Goal: Information Seeking & Learning: Learn about a topic

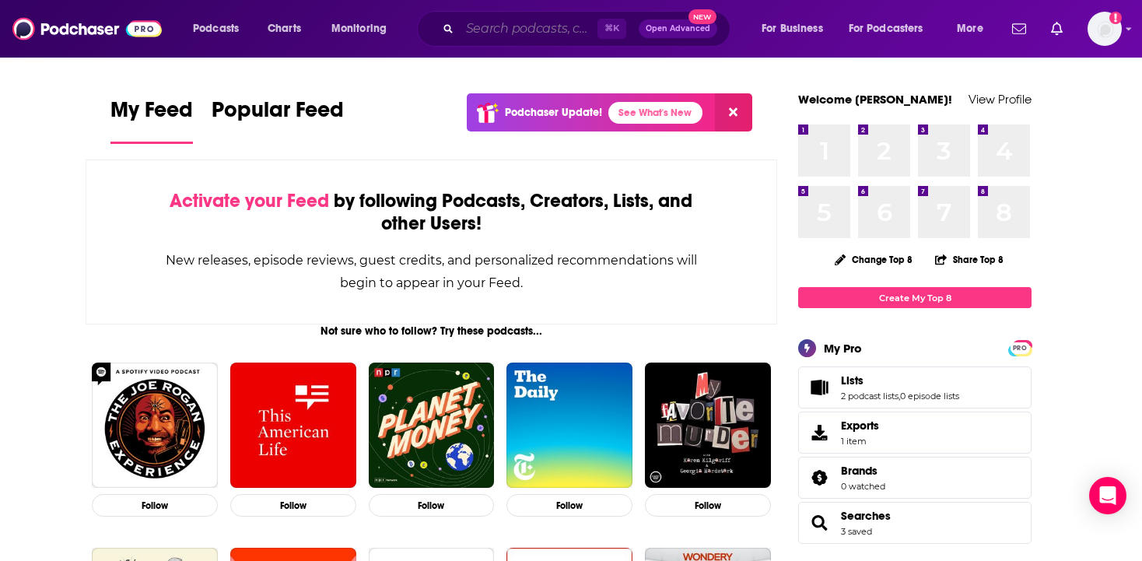
click at [518, 29] on input "Search podcasts, credits, & more..." at bounding box center [529, 28] width 138 height 25
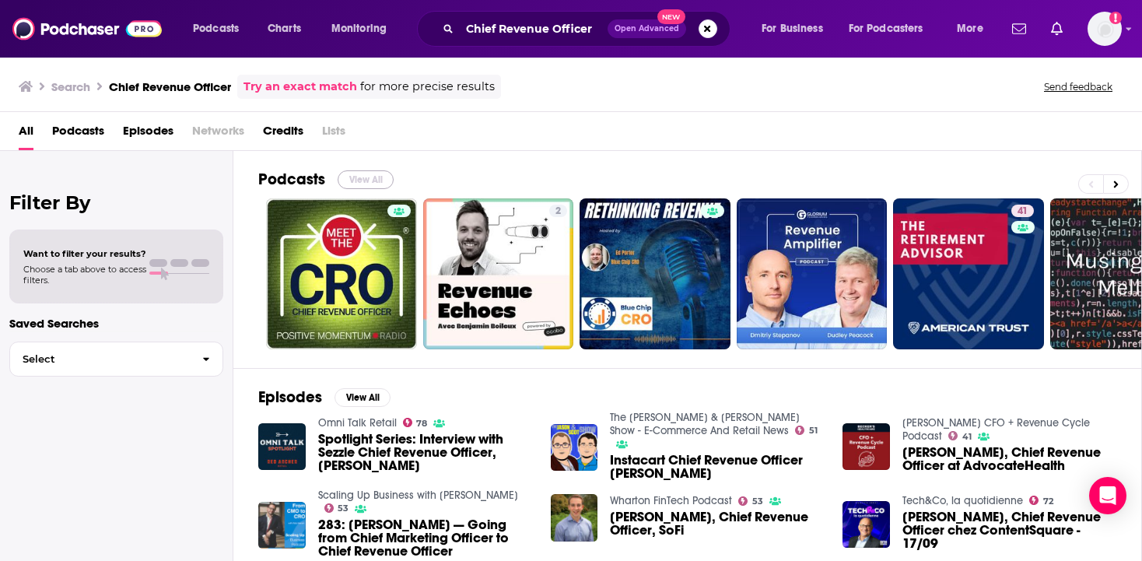
click at [366, 177] on button "View All" at bounding box center [366, 179] width 56 height 19
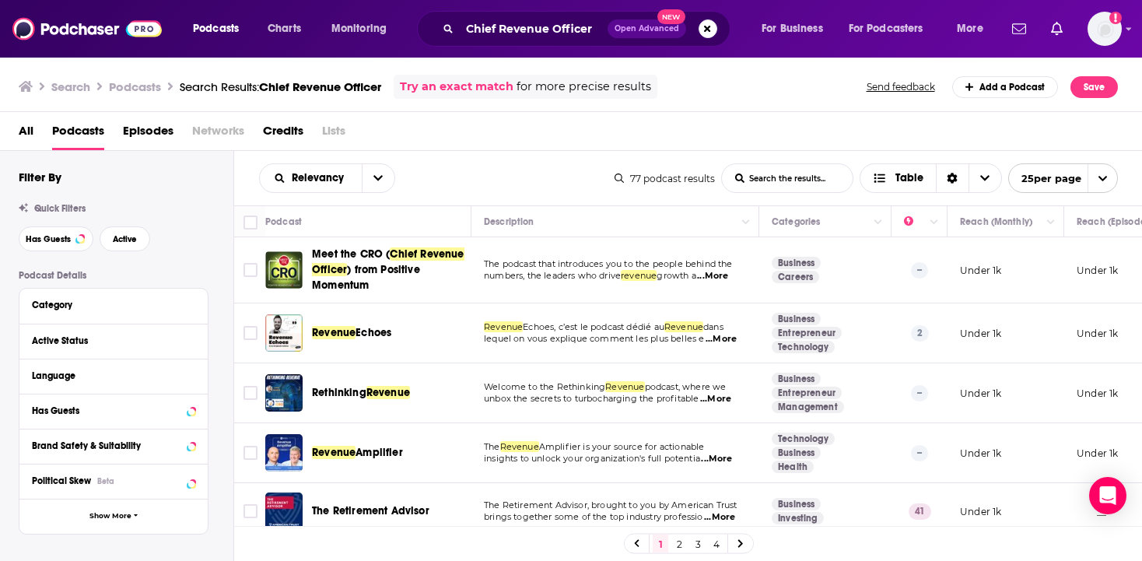
scroll to position [0, 2]
click at [724, 280] on span "...More" at bounding box center [711, 276] width 31 height 12
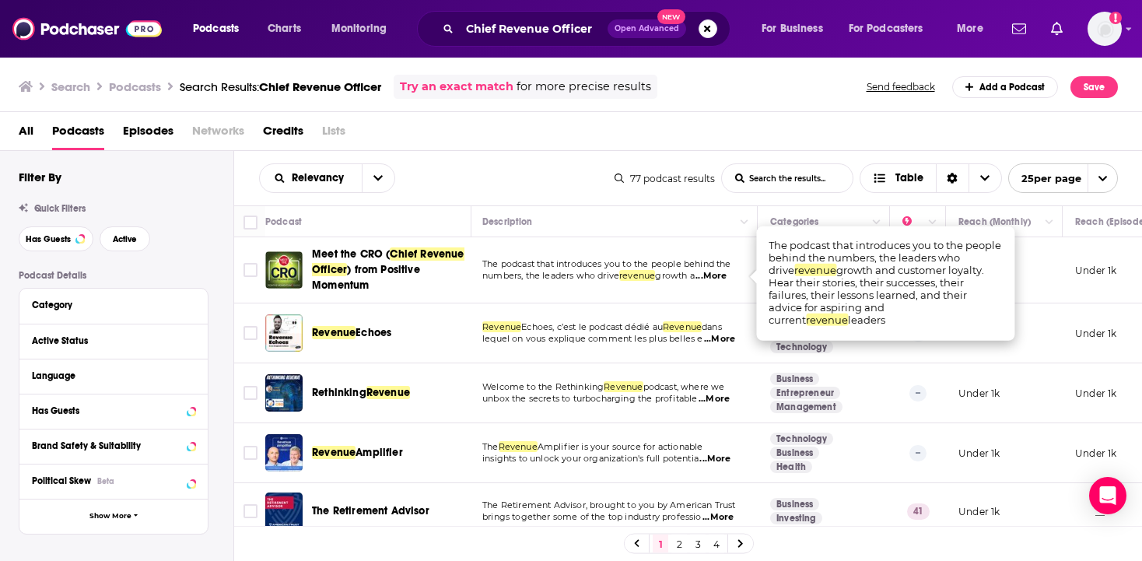
click at [724, 280] on span "...More" at bounding box center [711, 276] width 31 height 12
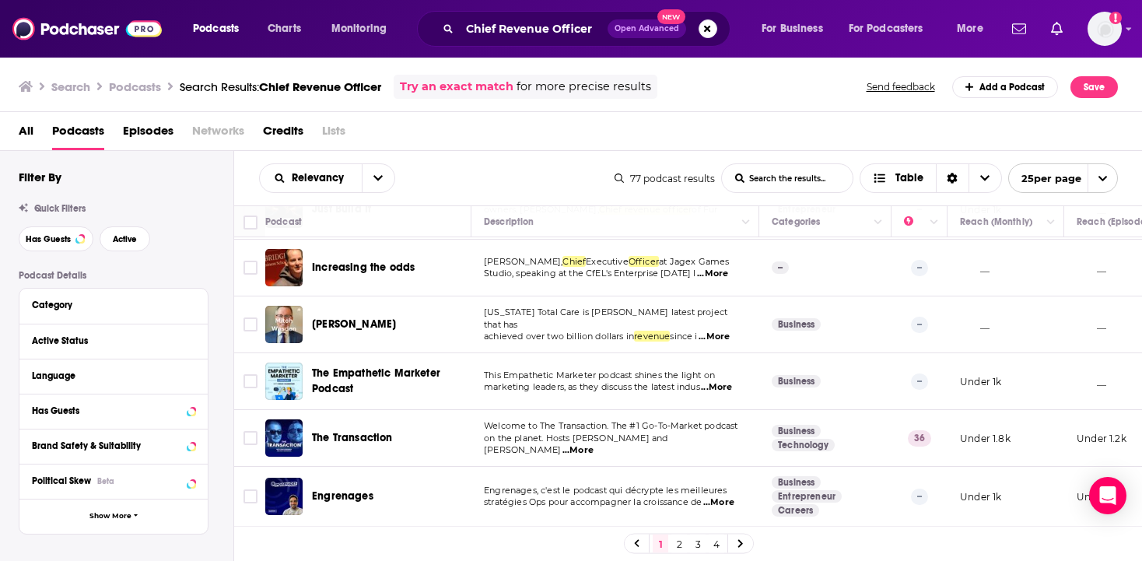
scroll to position [1171, 0]
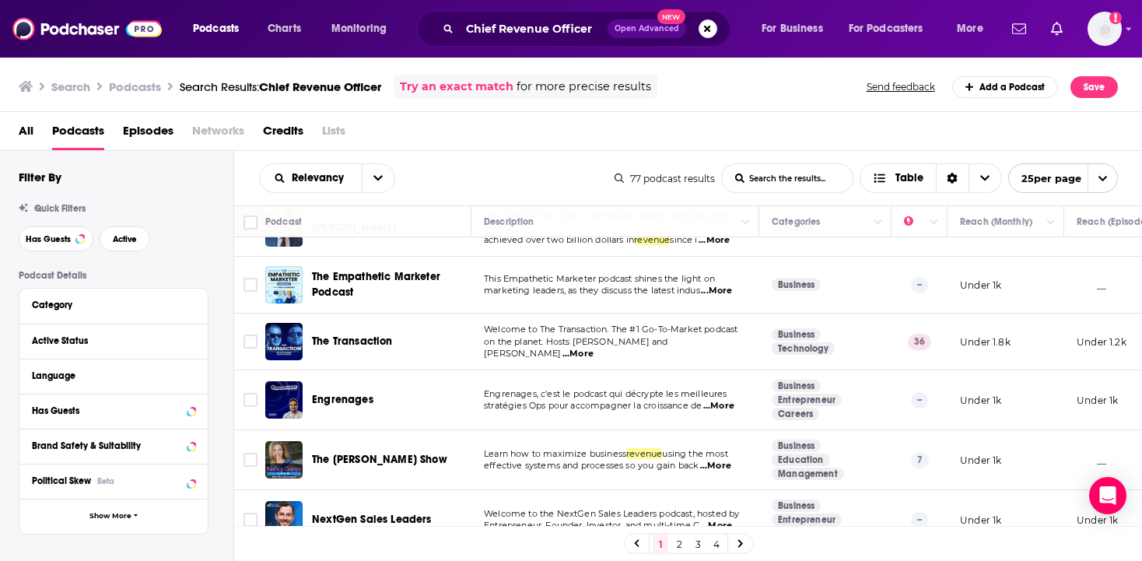
click at [163, 131] on span "Episodes" at bounding box center [148, 134] width 51 height 32
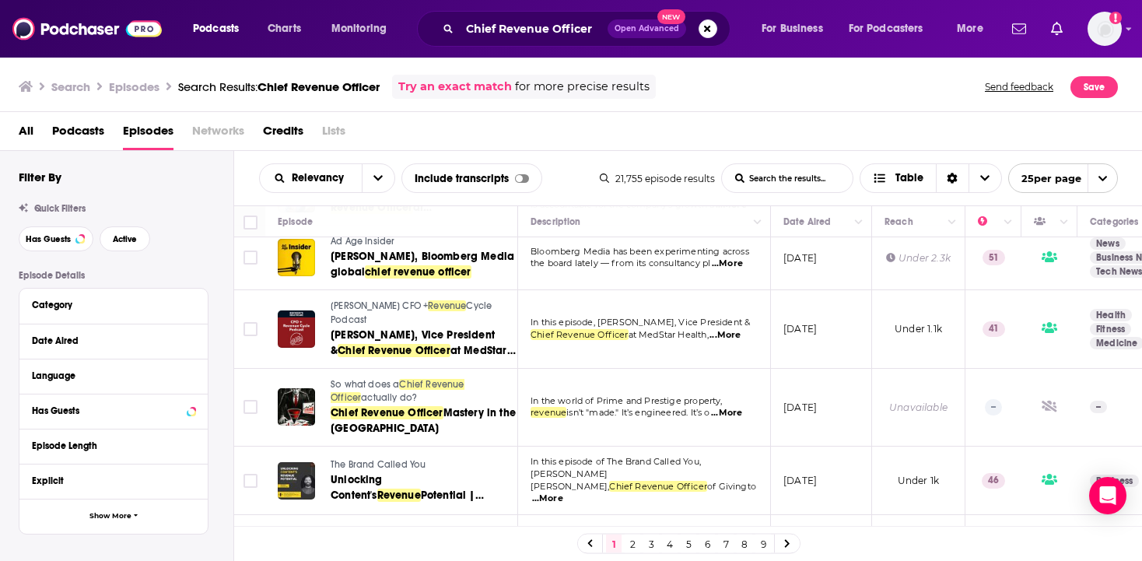
scroll to position [1344, 0]
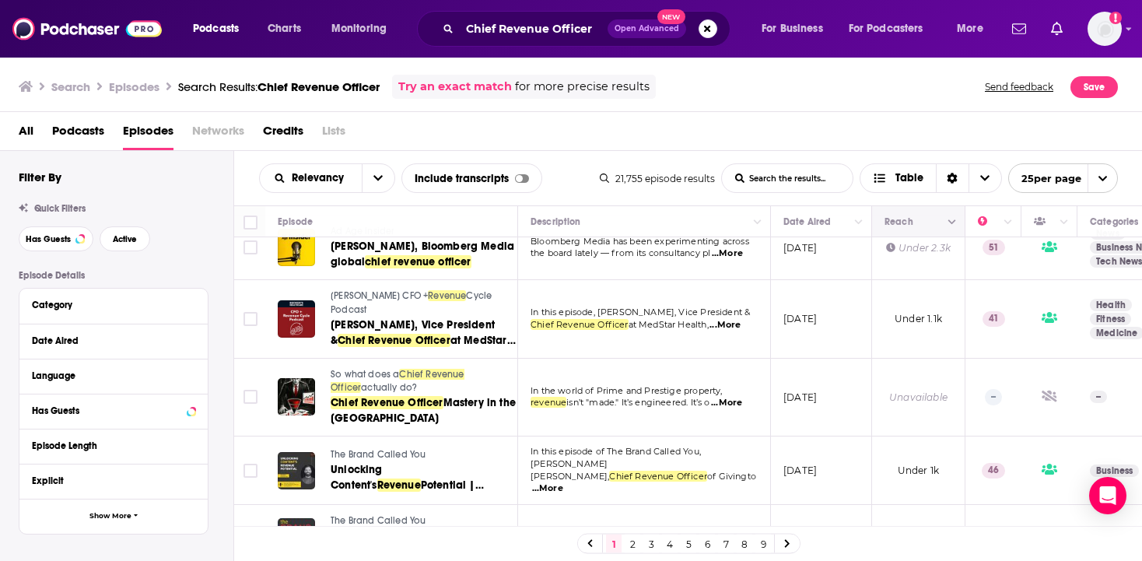
click at [953, 226] on icon "Column Actions" at bounding box center [952, 222] width 8 height 9
click at [911, 204] on div at bounding box center [571, 280] width 1142 height 561
click at [191, 307] on icon at bounding box center [190, 305] width 7 height 4
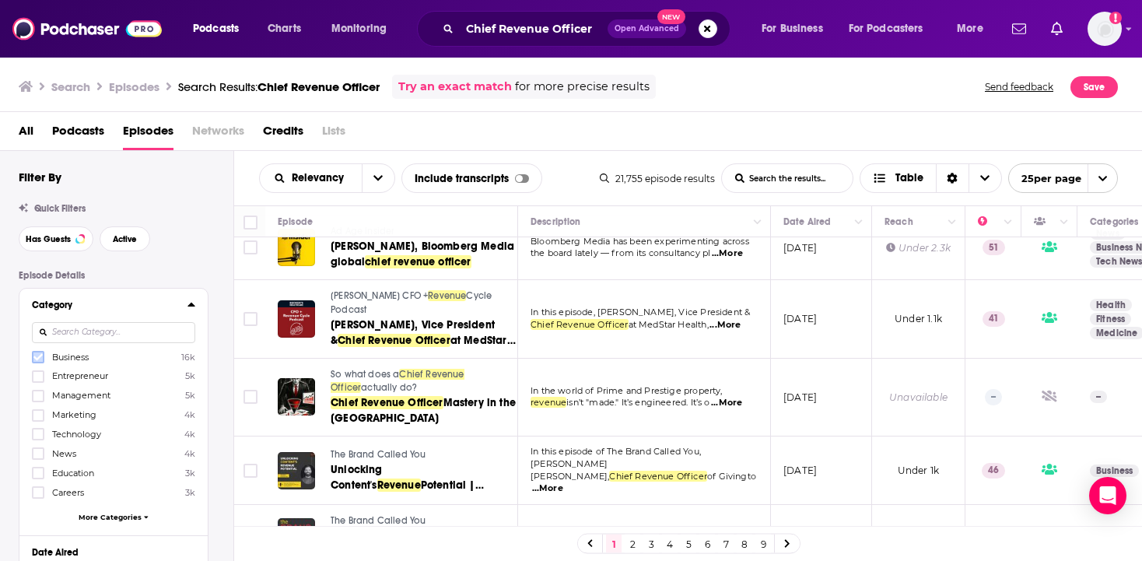
click at [38, 362] on icon at bounding box center [37, 356] width 9 height 9
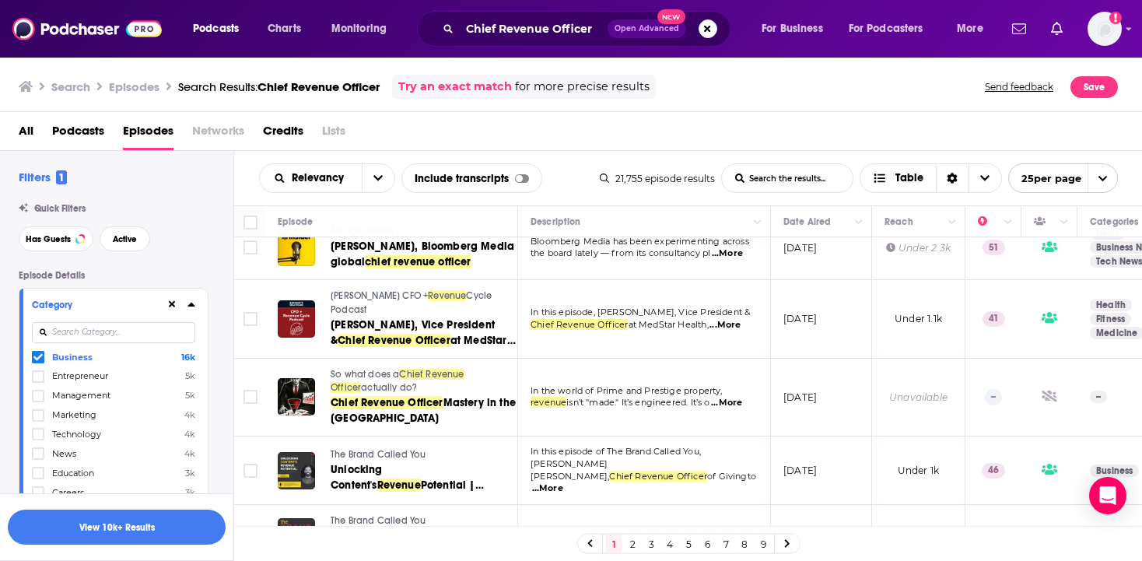
click at [159, 534] on button "View 10k+ Results" at bounding box center [117, 527] width 218 height 35
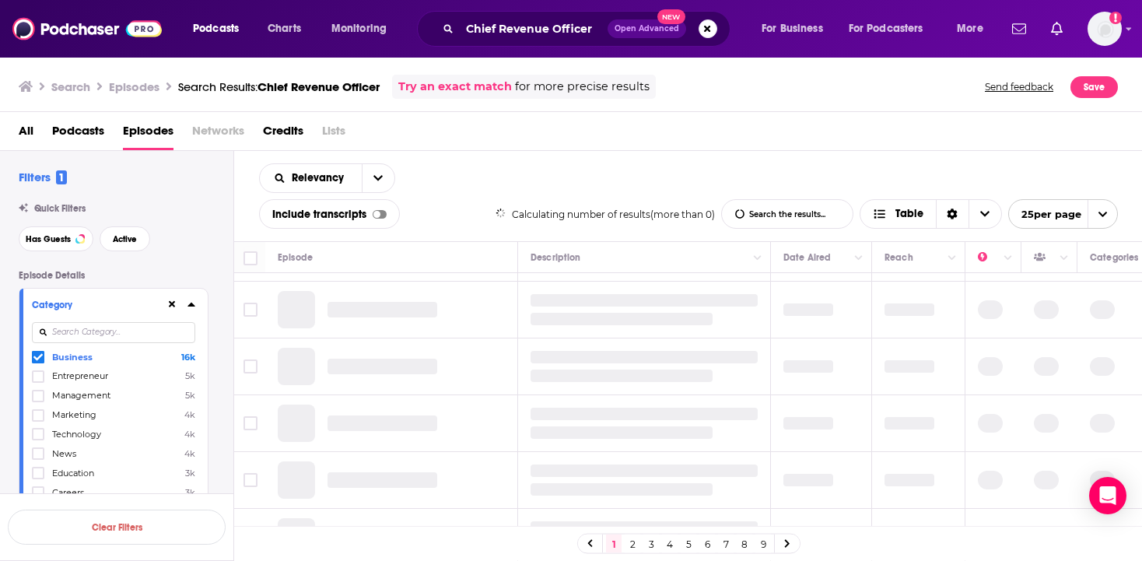
scroll to position [1127, 0]
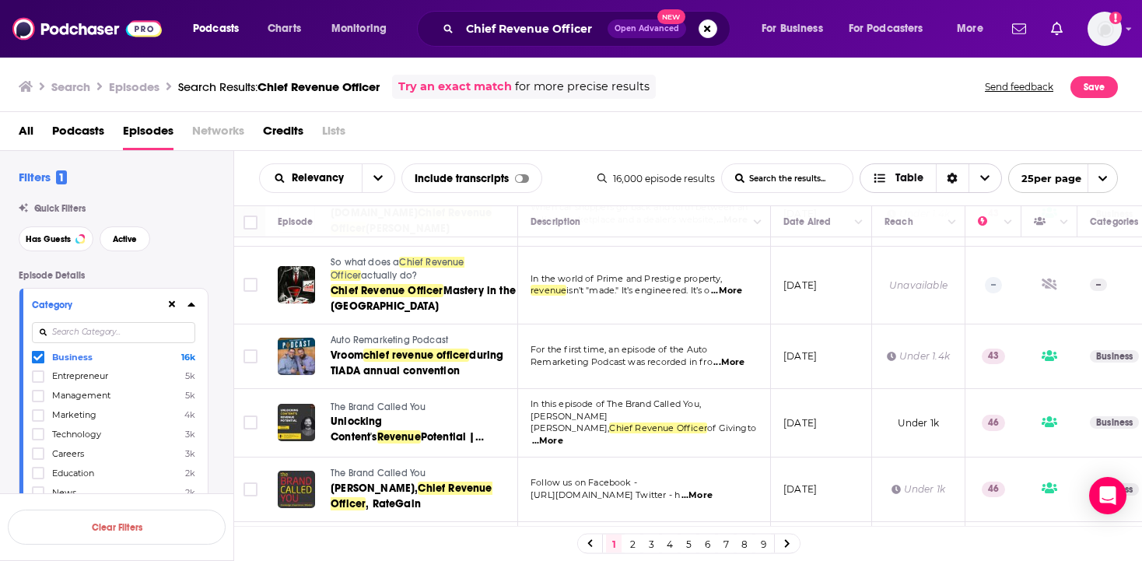
click at [902, 180] on span "Table" at bounding box center [909, 178] width 28 height 11
click at [906, 143] on div "All Podcasts Episodes Networks Credits Lists" at bounding box center [575, 134] width 1112 height 32
click at [84, 133] on span "Podcasts" at bounding box center [78, 134] width 52 height 32
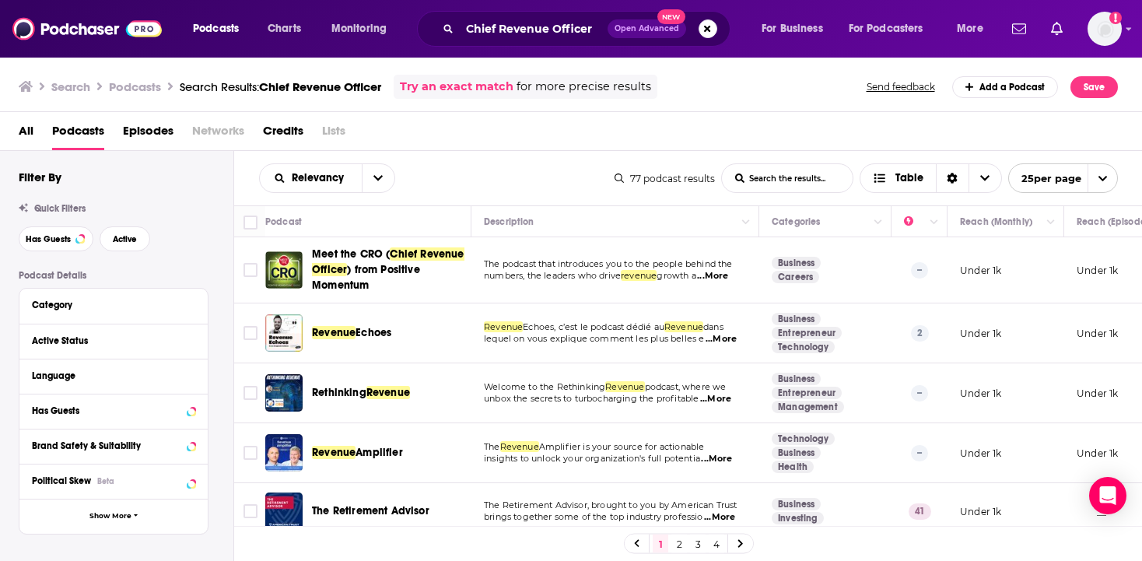
scroll to position [92, 0]
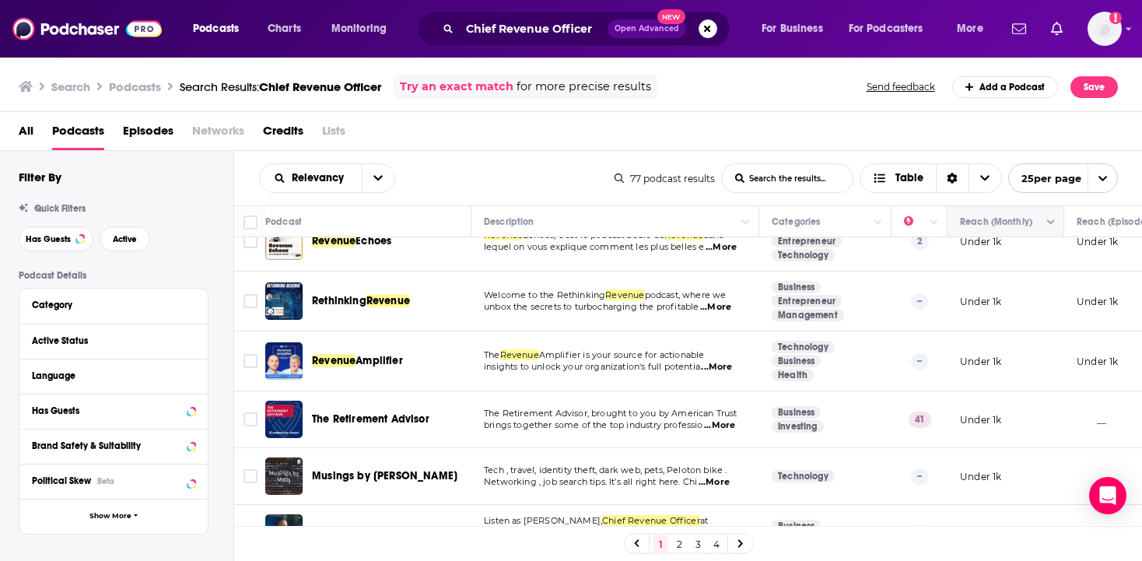
click at [1047, 222] on button "Column Actions" at bounding box center [1051, 222] width 19 height 19
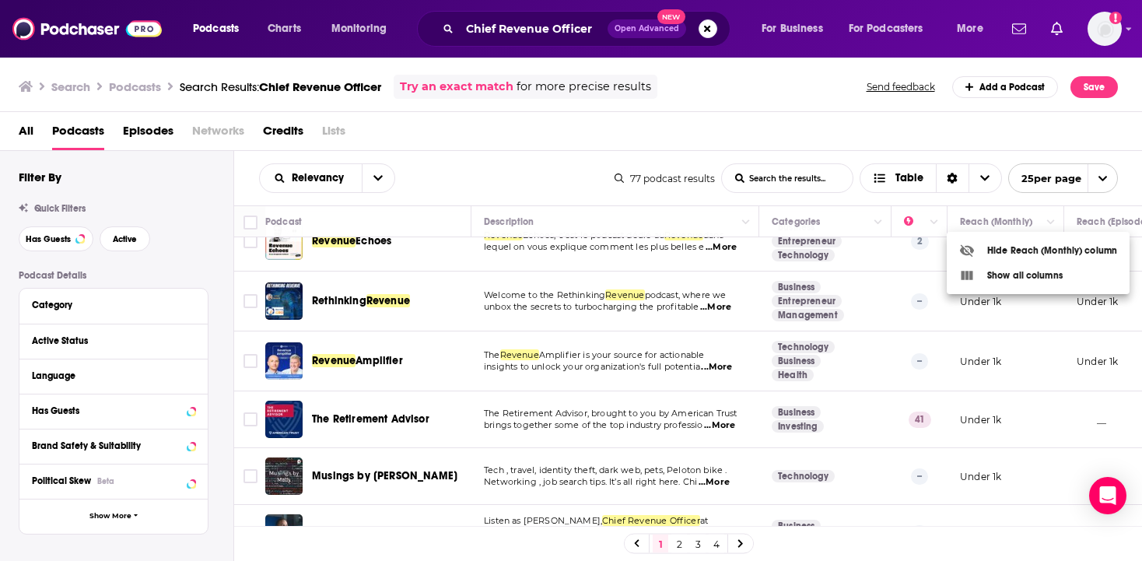
click at [1015, 200] on div at bounding box center [571, 280] width 1142 height 561
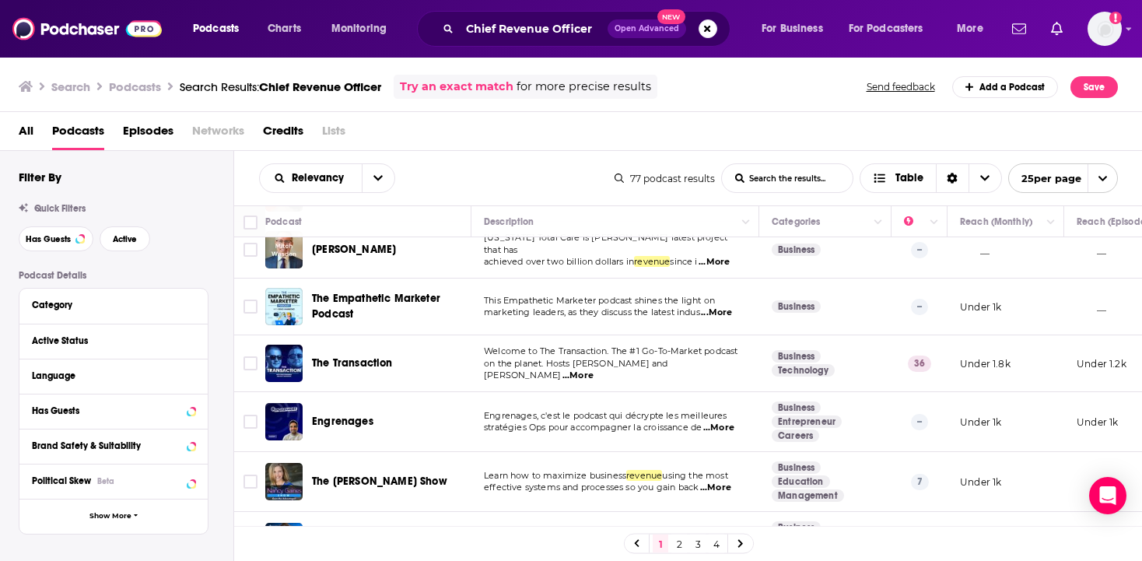
scroll to position [1171, 0]
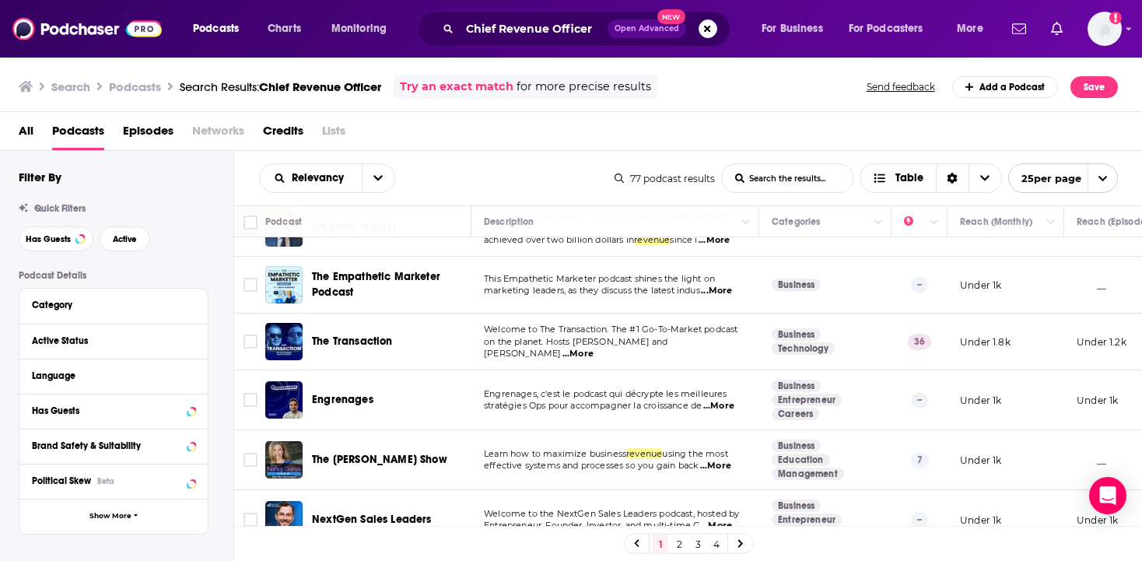
click at [681, 541] on link "2" at bounding box center [679, 543] width 16 height 19
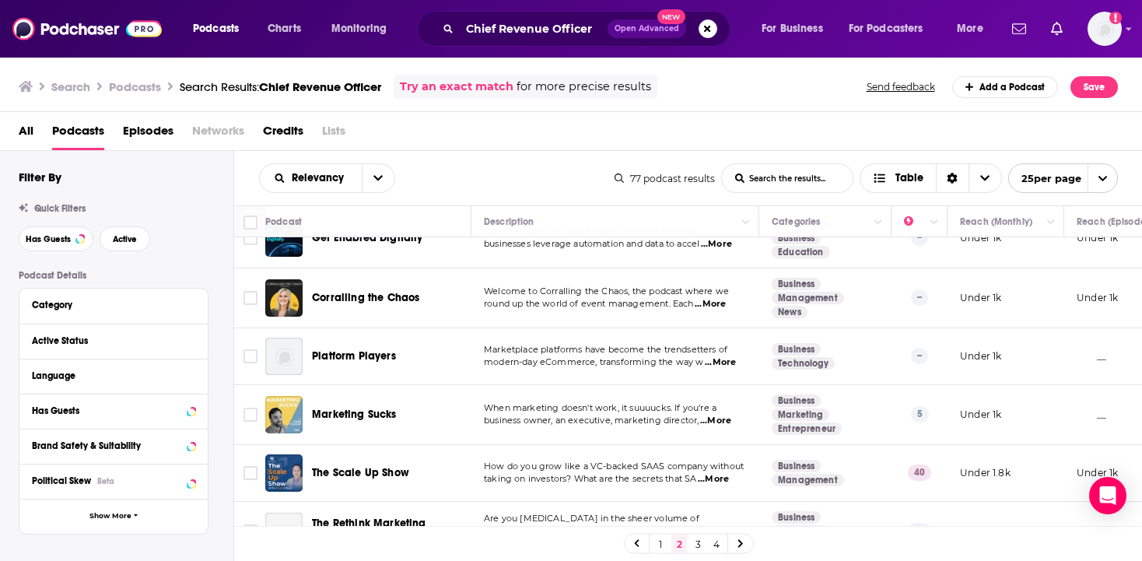
scroll to position [1208, 0]
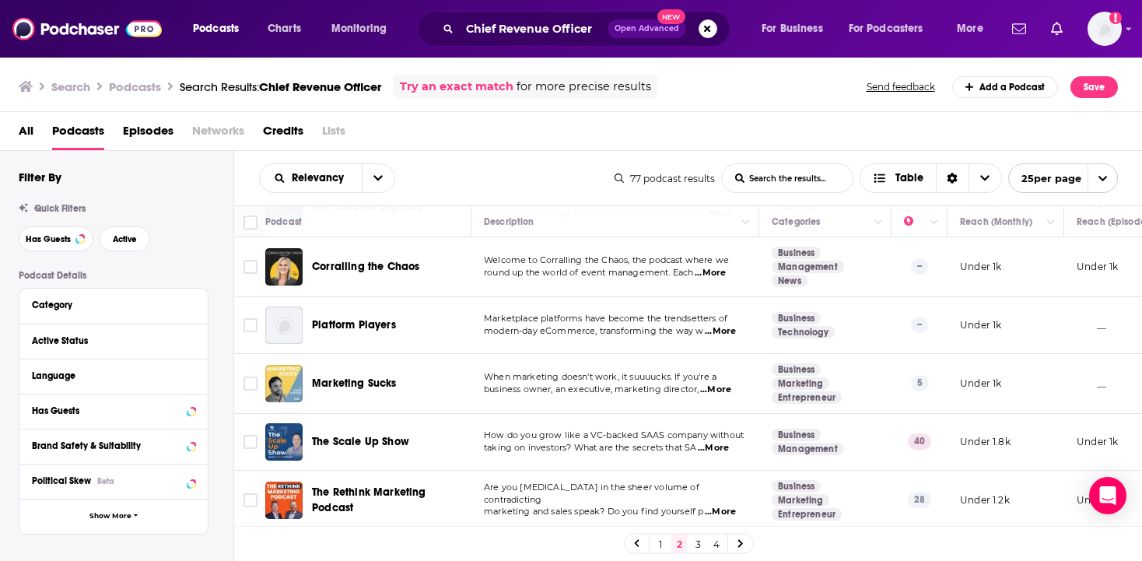
click at [699, 541] on link "3" at bounding box center [698, 543] width 16 height 19
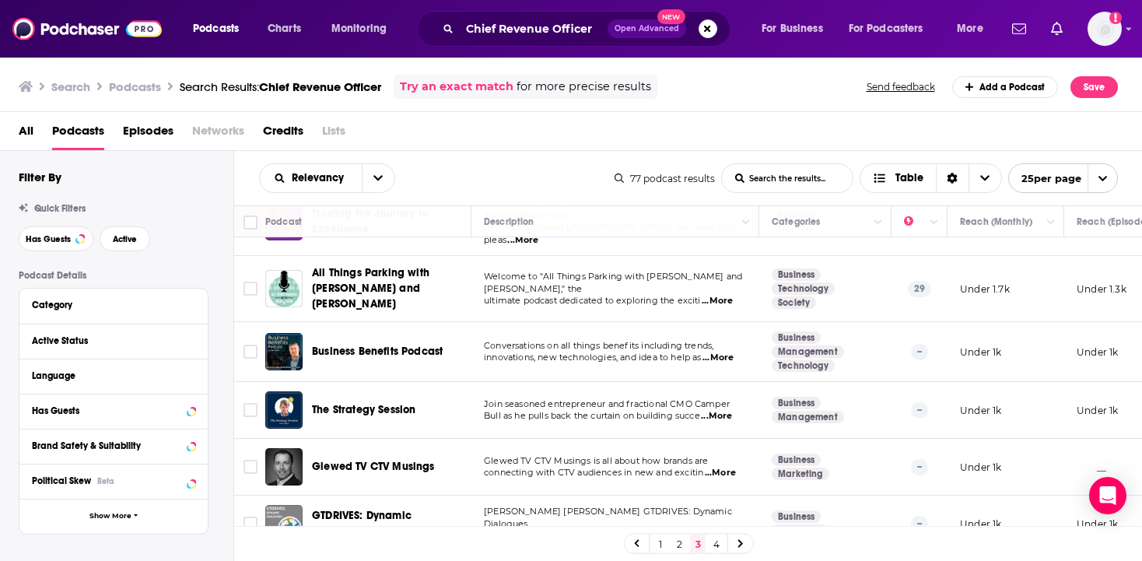
scroll to position [924, 0]
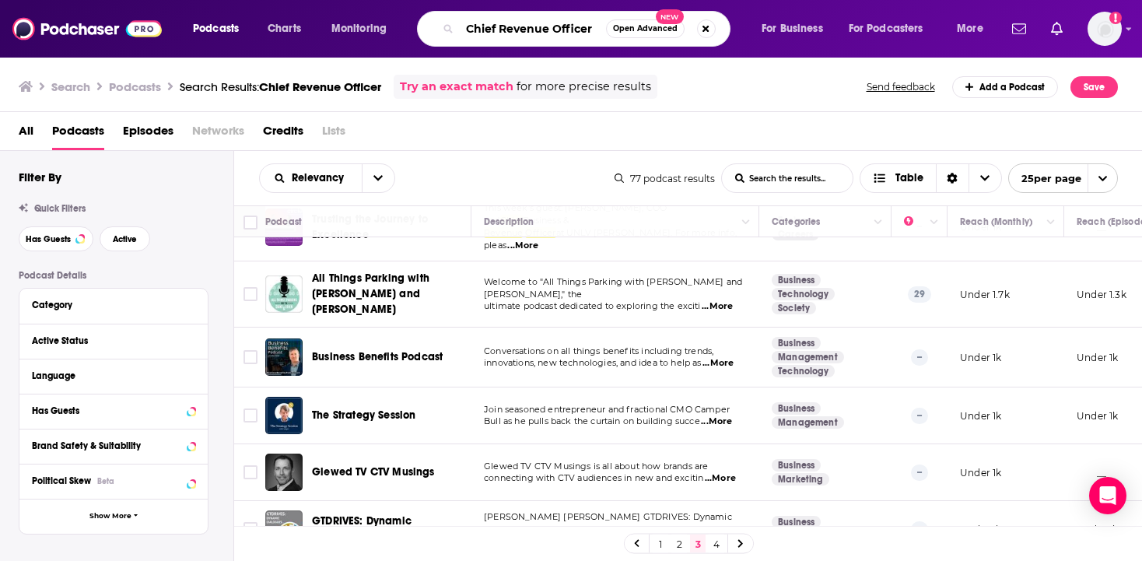
click at [552, 24] on input "Chief Revenue Officer" at bounding box center [533, 28] width 146 height 25
drag, startPoint x: 594, startPoint y: 29, endPoint x: 452, endPoint y: 27, distance: 142.4
click at [460, 27] on input "Chief Revenue Officer" at bounding box center [533, 28] width 146 height 25
type input "sales leaders"
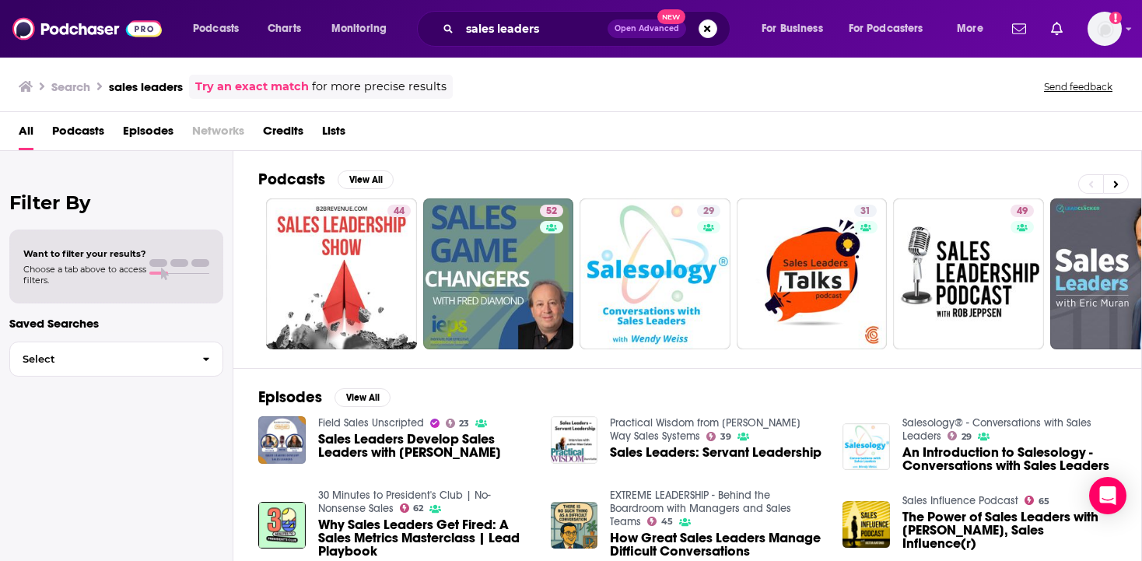
click at [84, 127] on span "Podcasts" at bounding box center [78, 134] width 52 height 32
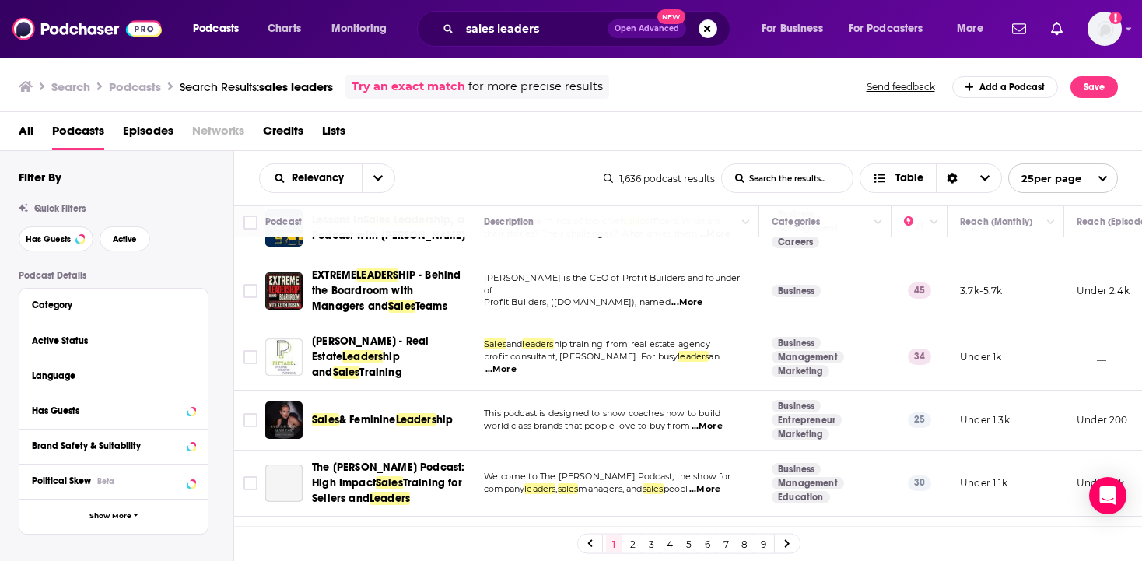
scroll to position [1243, 0]
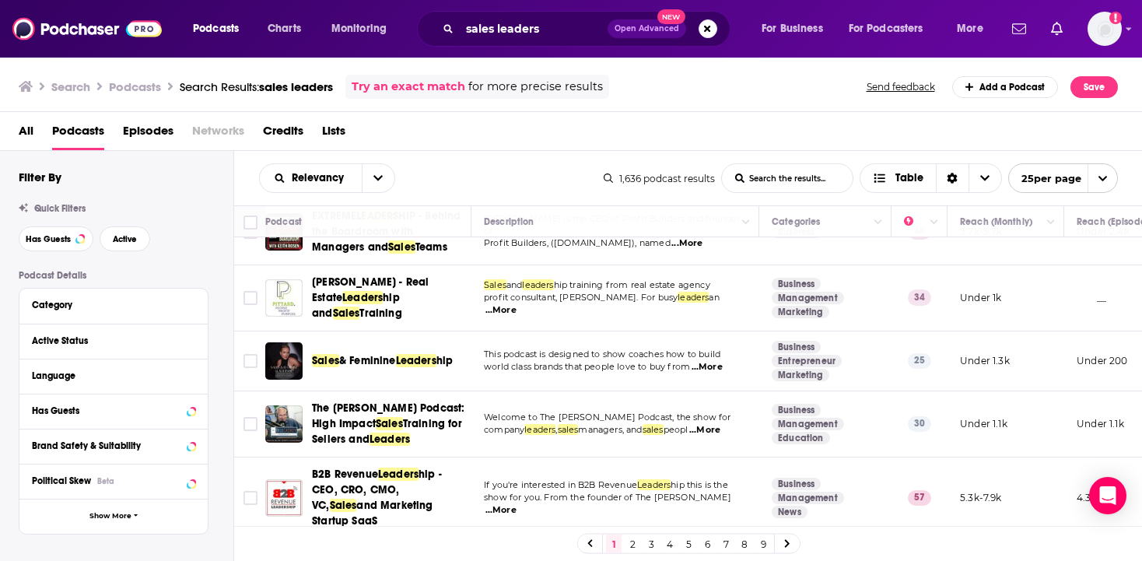
click at [633, 541] on link "2" at bounding box center [633, 543] width 16 height 19
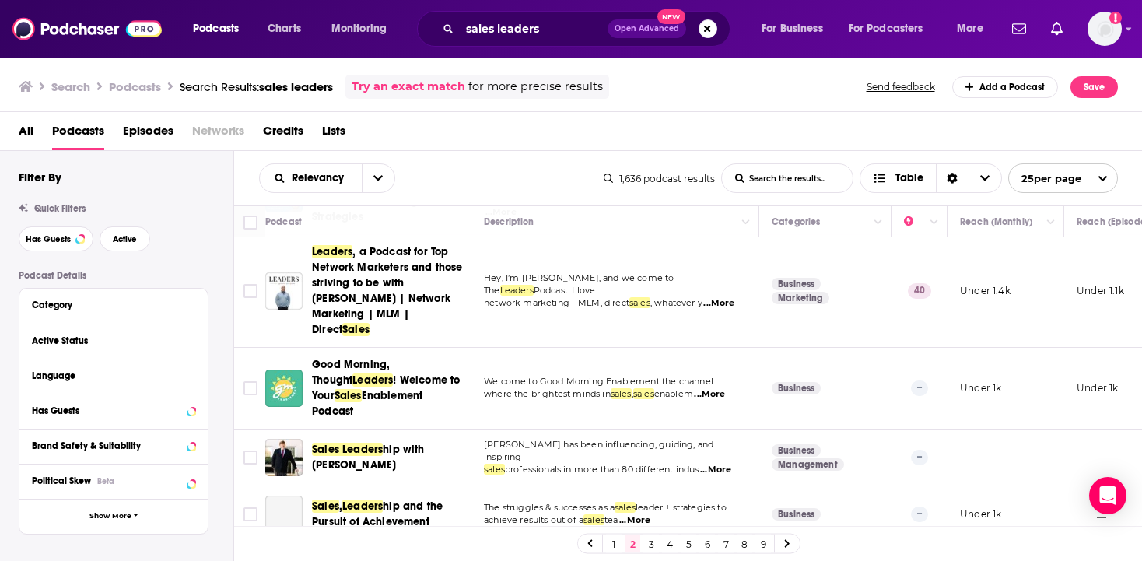
scroll to position [1377, 0]
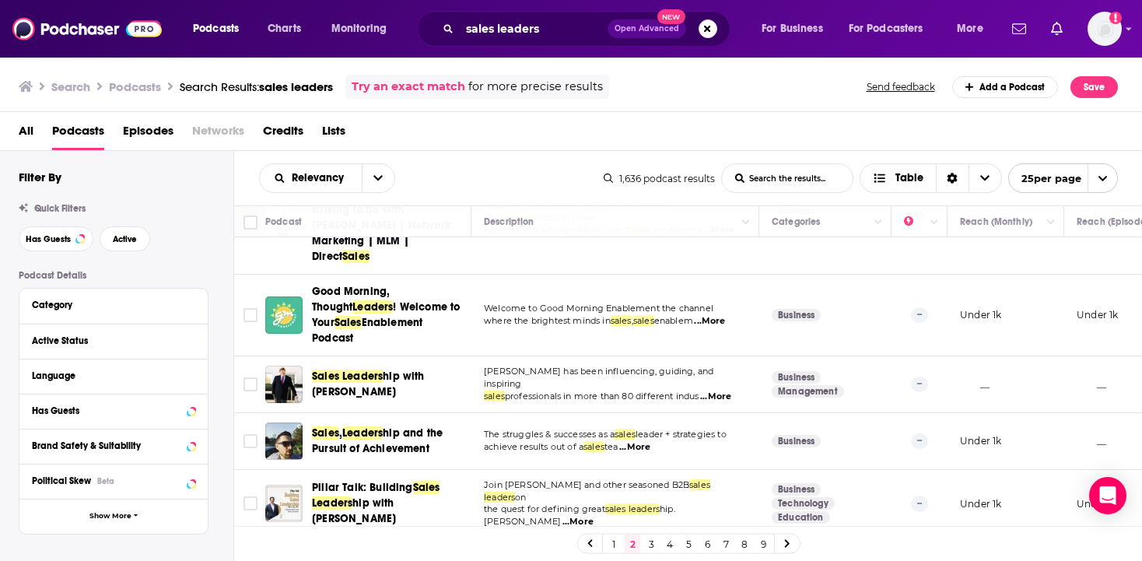
click at [652, 541] on link "3" at bounding box center [651, 543] width 16 height 19
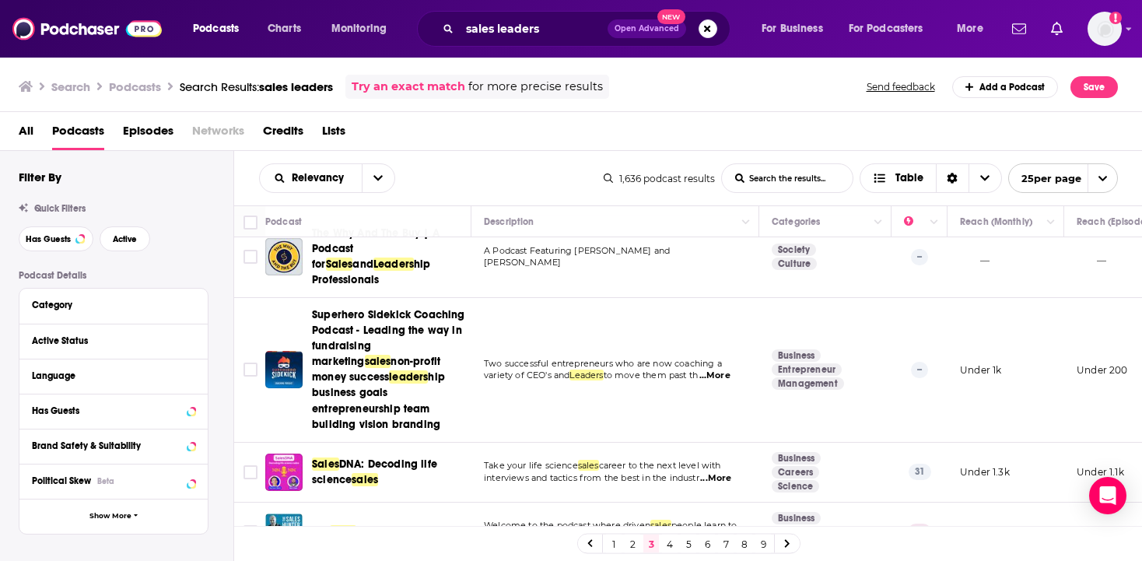
scroll to position [1458, 0]
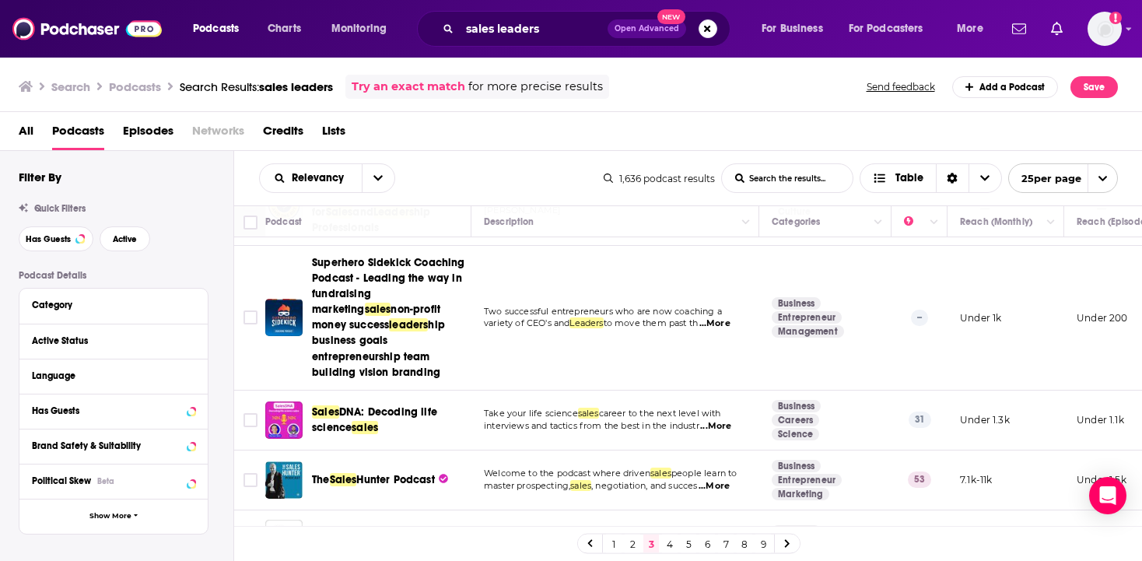
click at [672, 543] on link "4" at bounding box center [670, 543] width 16 height 19
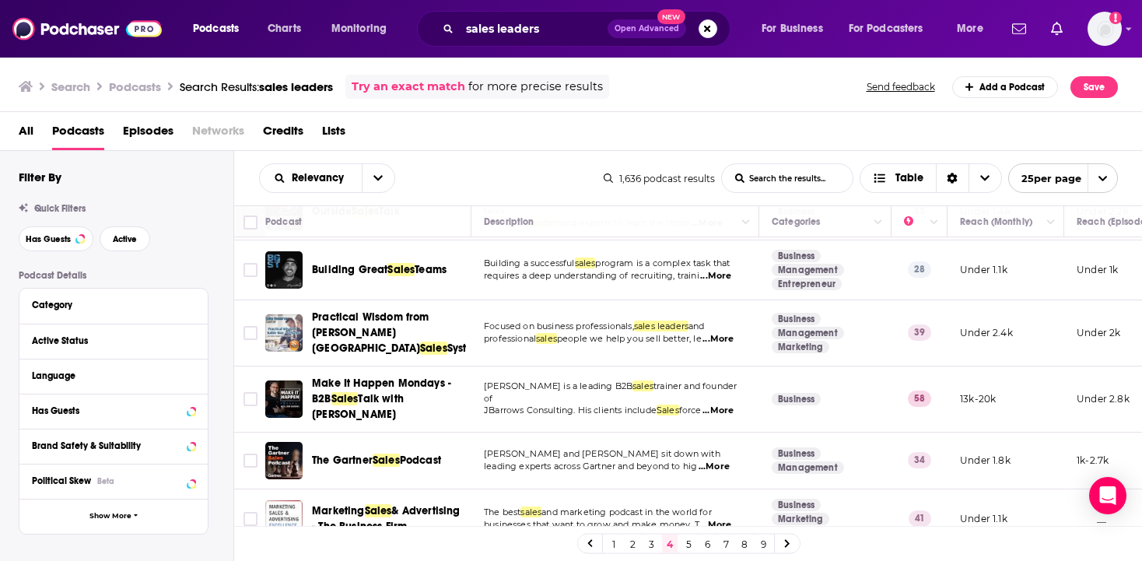
scroll to position [1177, 0]
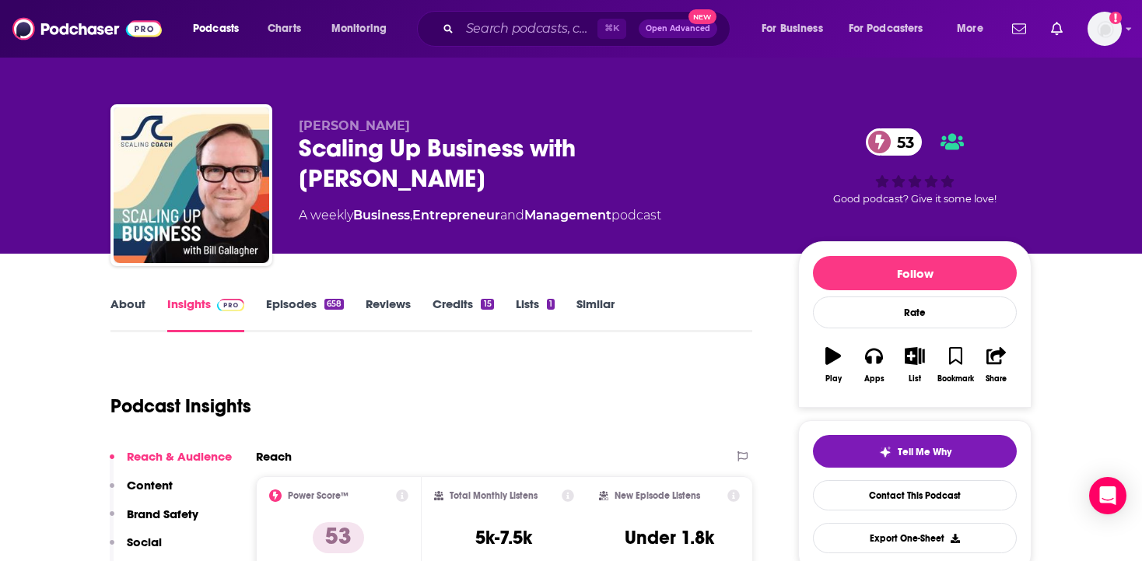
drag, startPoint x: 301, startPoint y: 149, endPoint x: 739, endPoint y: 162, distance: 438.2
click at [739, 162] on div "Scaling Up Business with Bill Gallagher 53" at bounding box center [536, 163] width 475 height 61
copy h2 "Scaling Up Business with Bill Gallagher"
click at [472, 232] on div "Bill Gallagher Scaling Up Business with Bill Gallagher 53 A weekly Business , E…" at bounding box center [536, 180] width 475 height 124
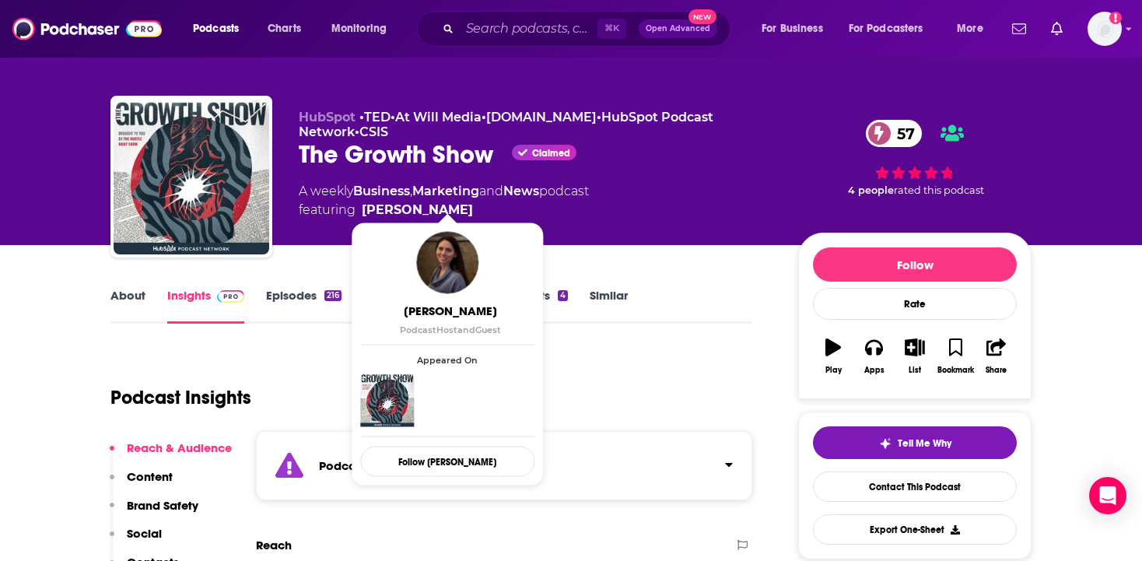
scroll to position [9, 0]
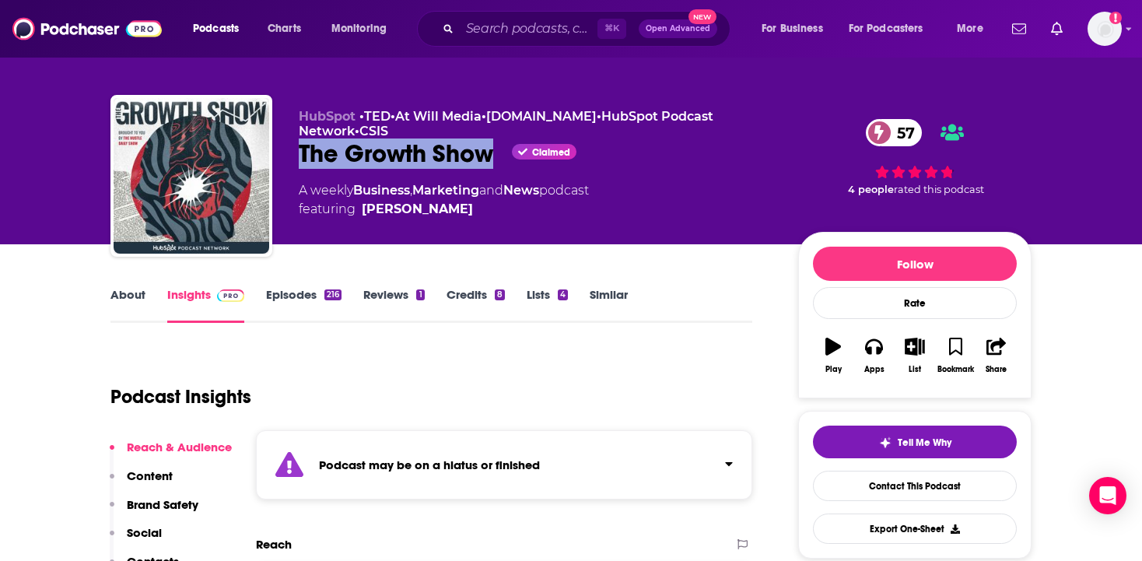
drag, startPoint x: 298, startPoint y: 145, endPoint x: 499, endPoint y: 153, distance: 201.7
click at [499, 153] on div "HubSpot • [PERSON_NAME] • At Will Media • [DOMAIN_NAME] • HubSpot Podcast Netwo…" at bounding box center [570, 179] width 921 height 168
copy h2 "The Growth Show"
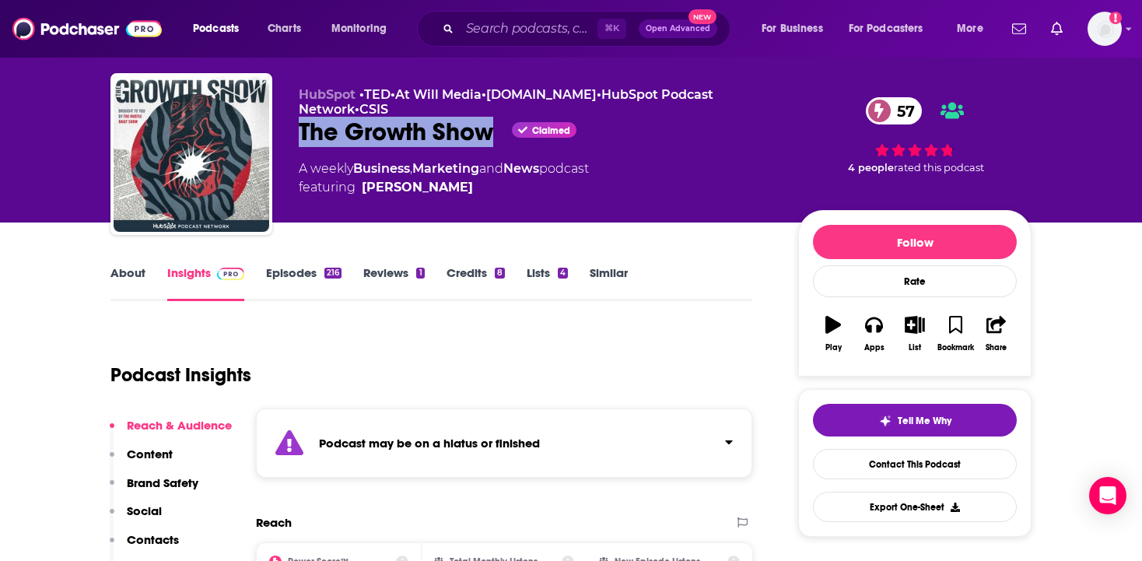
scroll to position [30, 0]
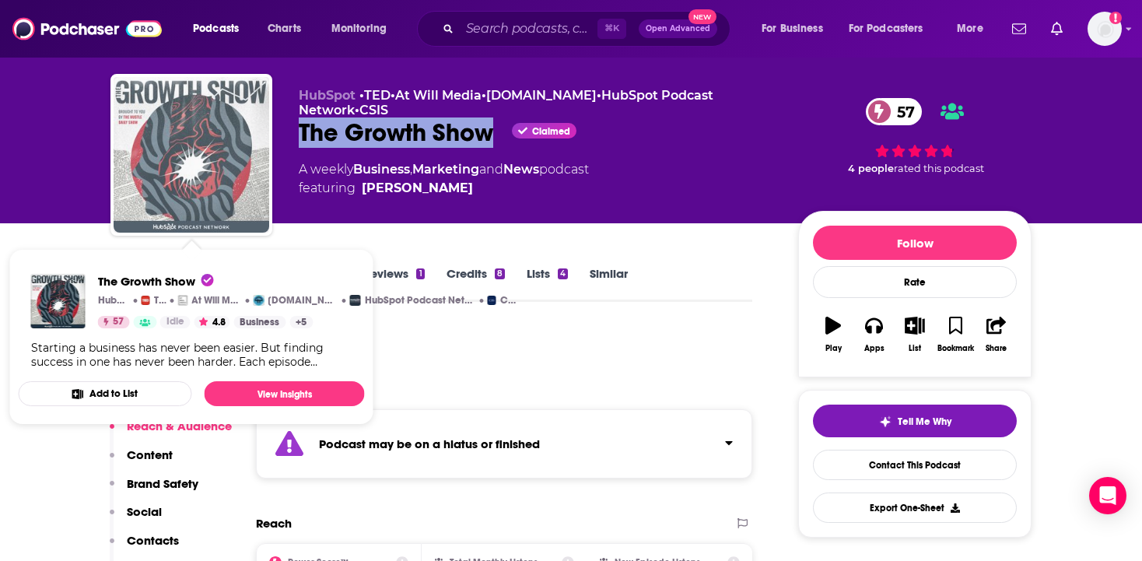
click at [219, 169] on img "The Growth Show" at bounding box center [192, 155] width 156 height 156
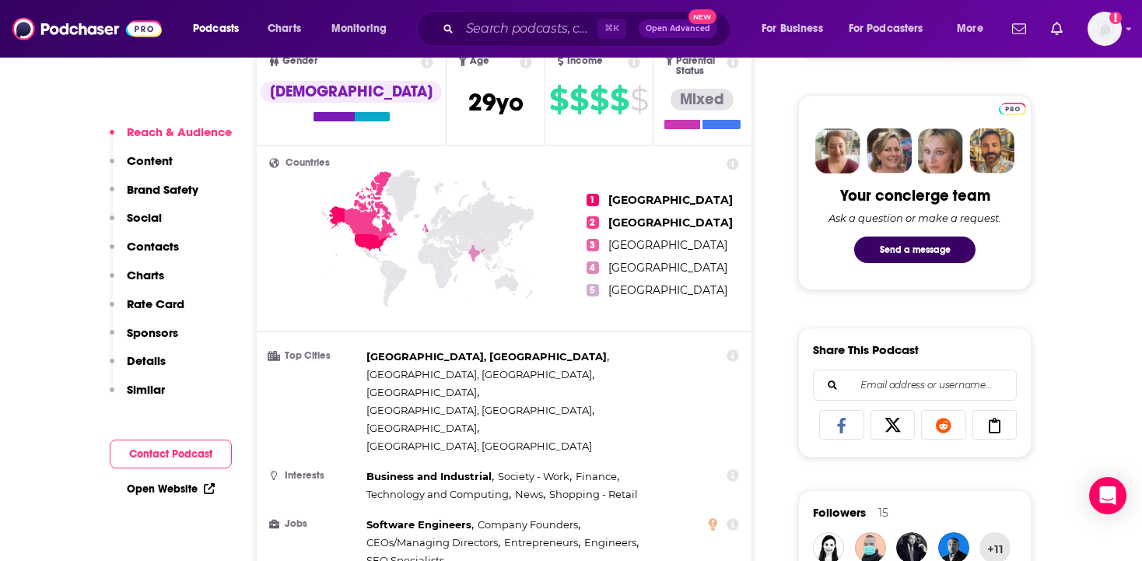
scroll to position [752, 0]
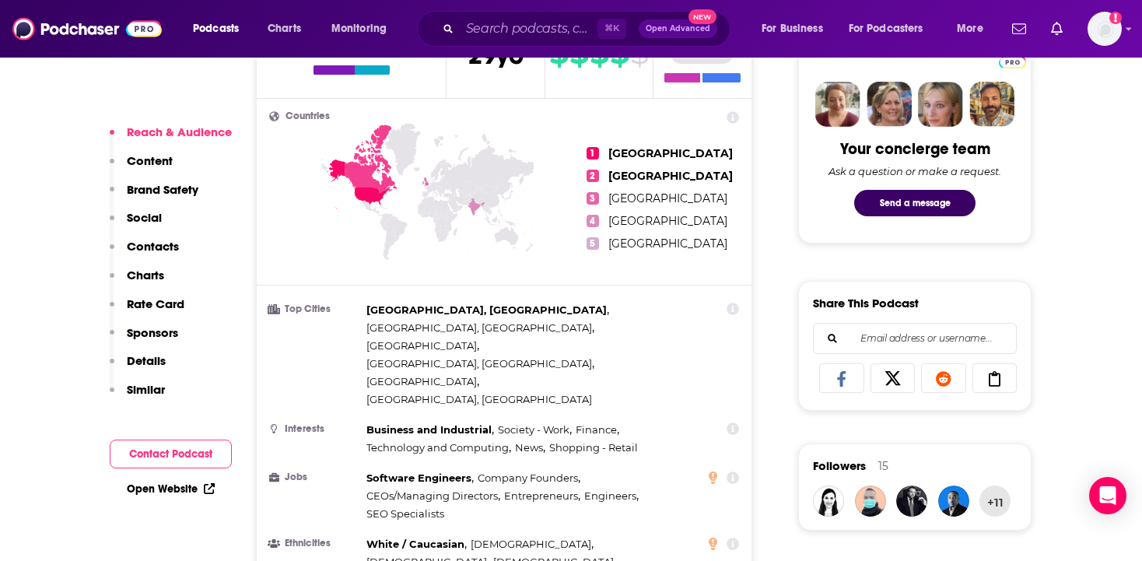
click at [180, 491] on link "Open Website" at bounding box center [171, 488] width 88 height 13
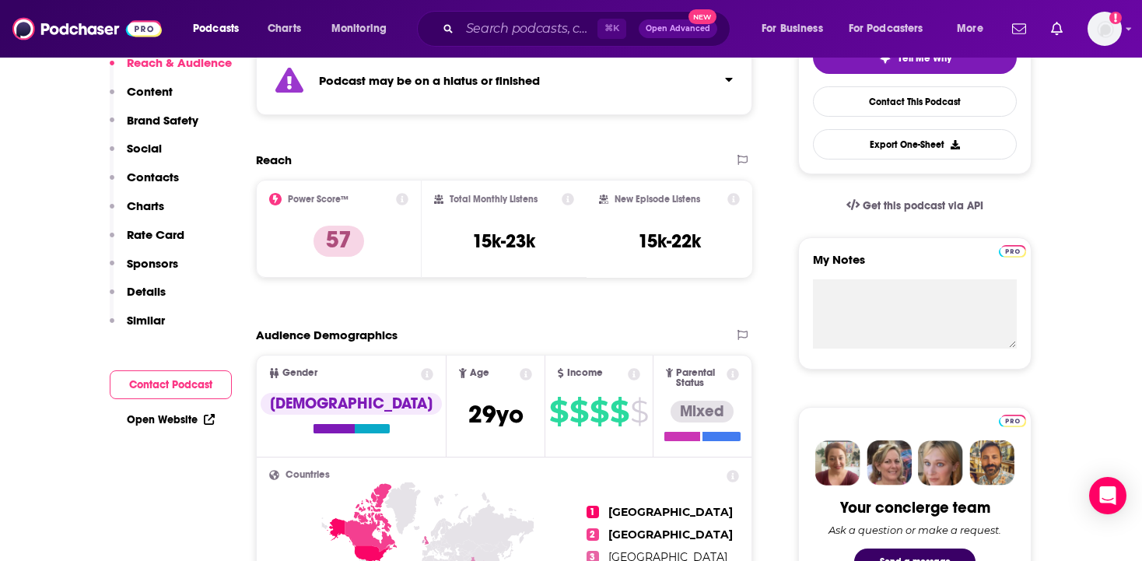
scroll to position [0, 0]
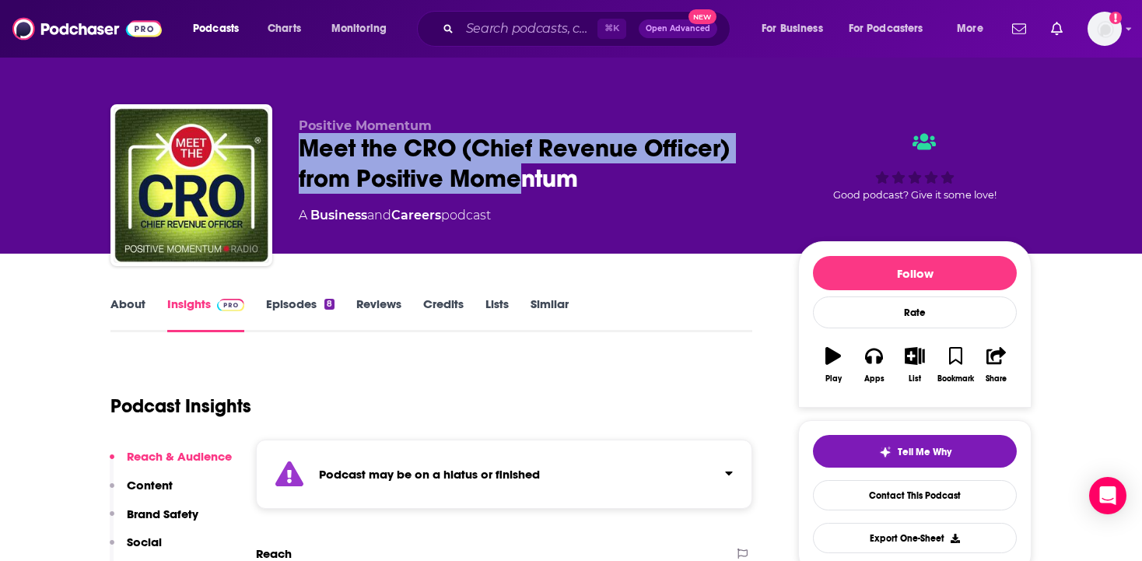
drag, startPoint x: 303, startPoint y: 145, endPoint x: 517, endPoint y: 172, distance: 216.4
click at [517, 172] on div "Meet the CRO (Chief Revenue Officer) from Positive Momentum" at bounding box center [536, 163] width 475 height 61
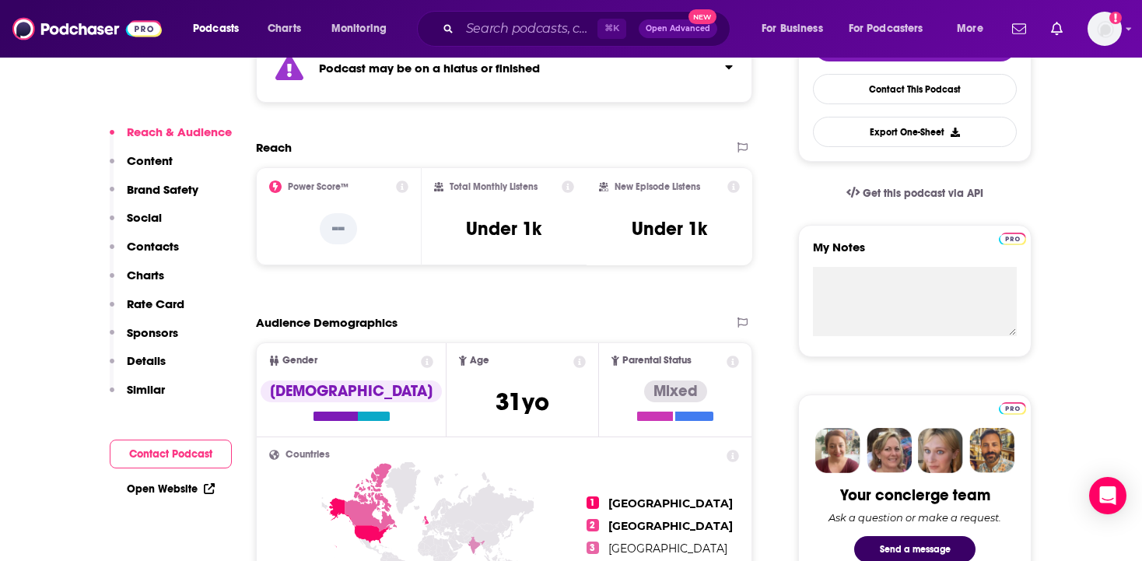
scroll to position [457, 0]
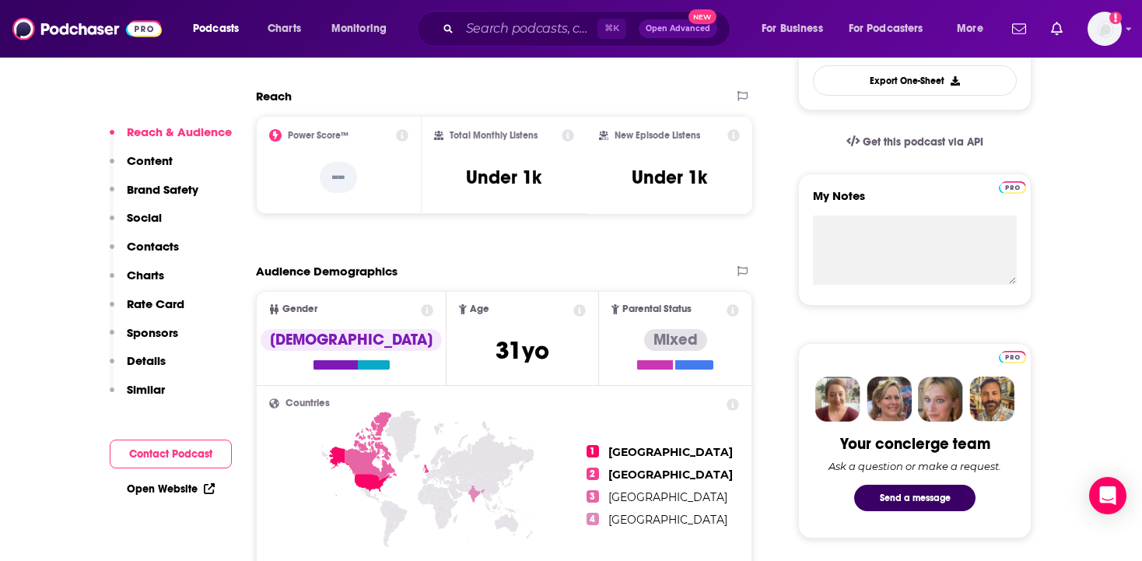
click at [155, 491] on link "Open Website" at bounding box center [171, 488] width 88 height 13
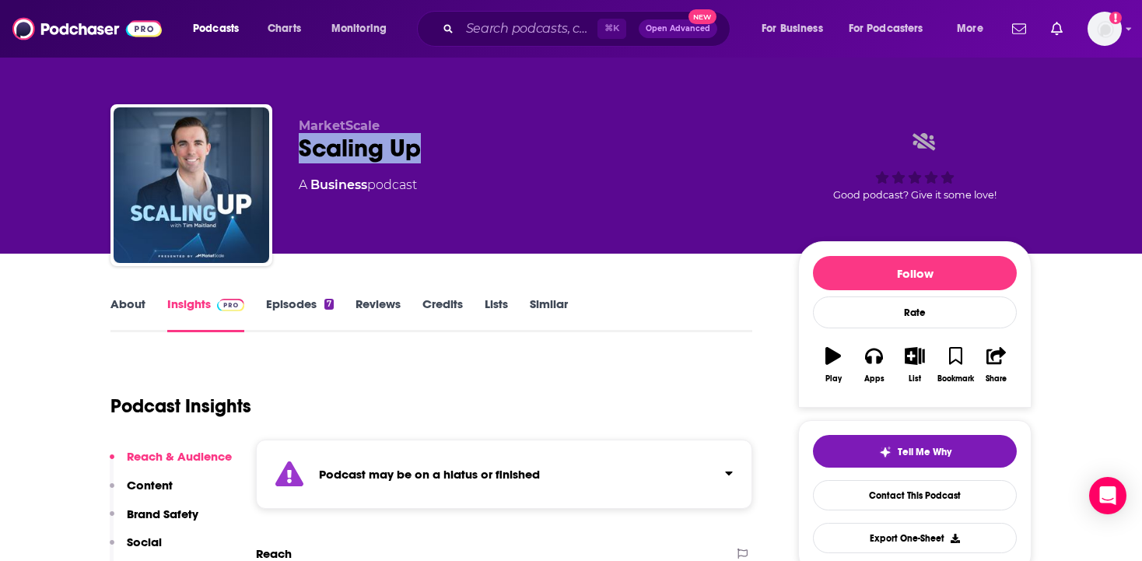
drag, startPoint x: 299, startPoint y: 152, endPoint x: 417, endPoint y: 152, distance: 118.3
click at [417, 152] on div "MarketScale Scaling Up A Business podcast Good podcast? Give it some love!" at bounding box center [570, 188] width 921 height 168
copy h2 "Scaling Up"
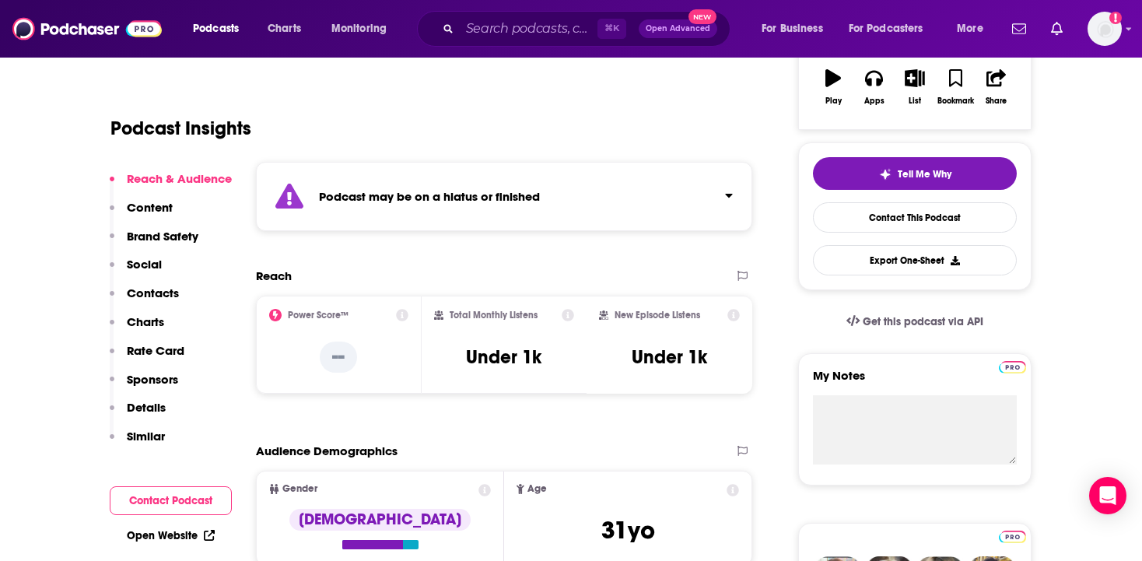
scroll to position [302, 0]
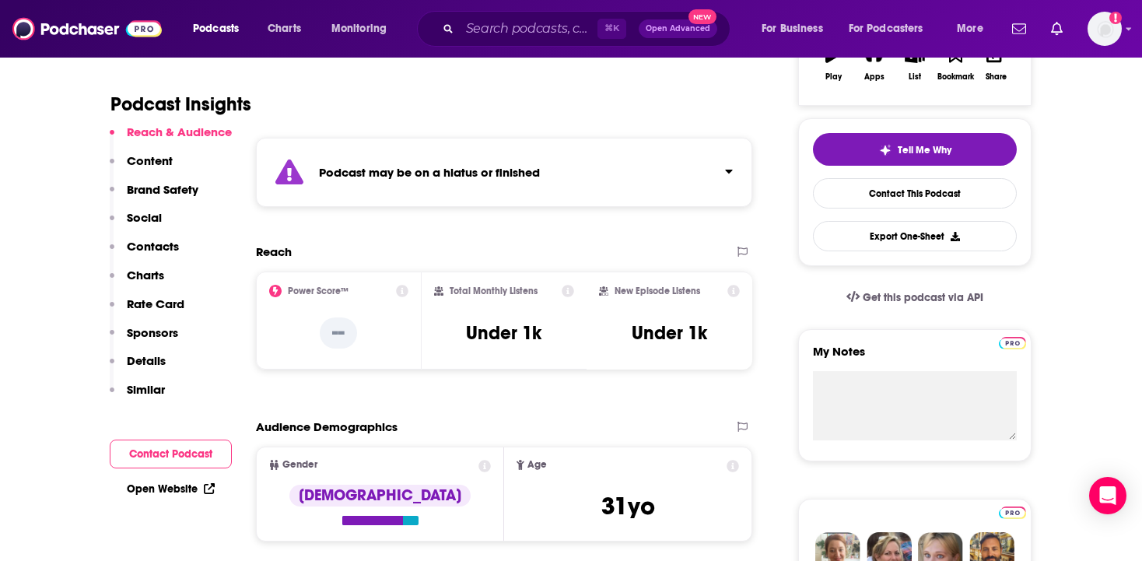
click at [175, 492] on link "Open Website" at bounding box center [171, 488] width 88 height 13
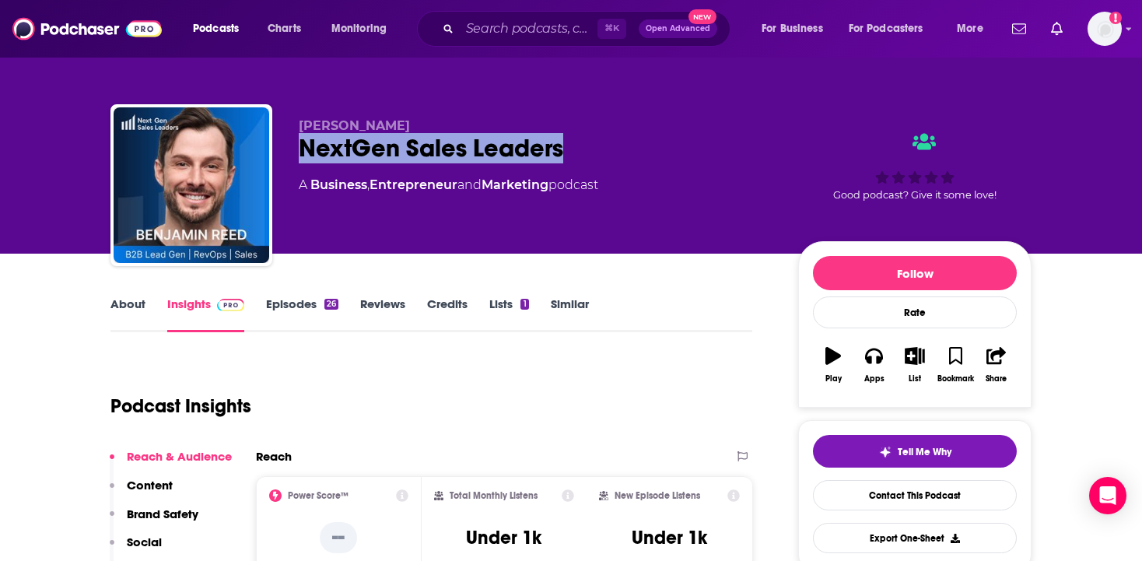
drag, startPoint x: 302, startPoint y: 149, endPoint x: 562, endPoint y: 159, distance: 260.9
click at [562, 159] on div "NextGen Sales Leaders" at bounding box center [536, 148] width 475 height 30
copy h2 "NextGen Sales Leaders"
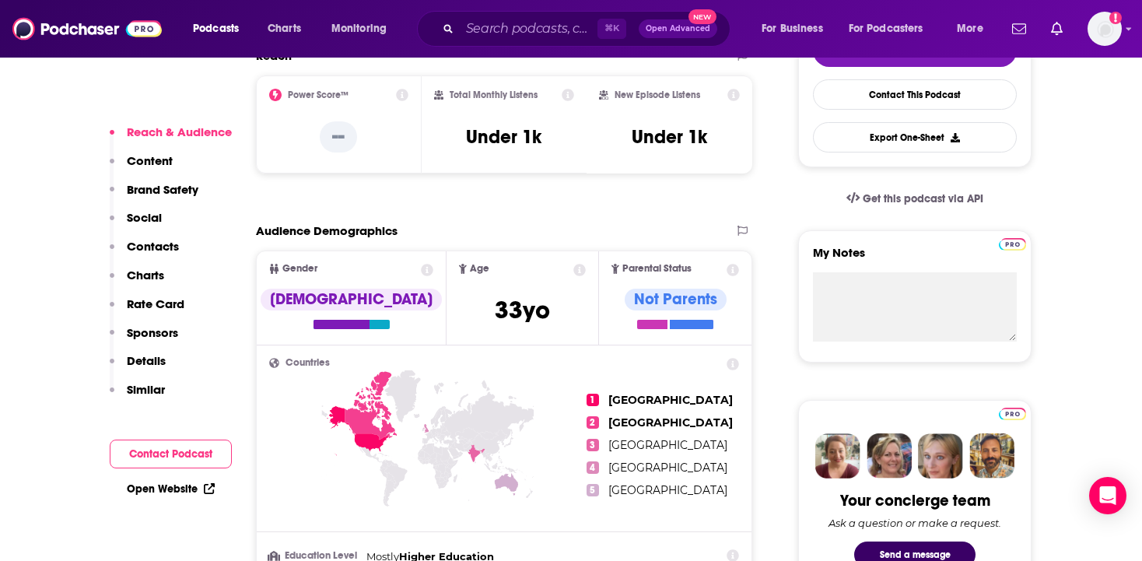
scroll to position [461, 0]
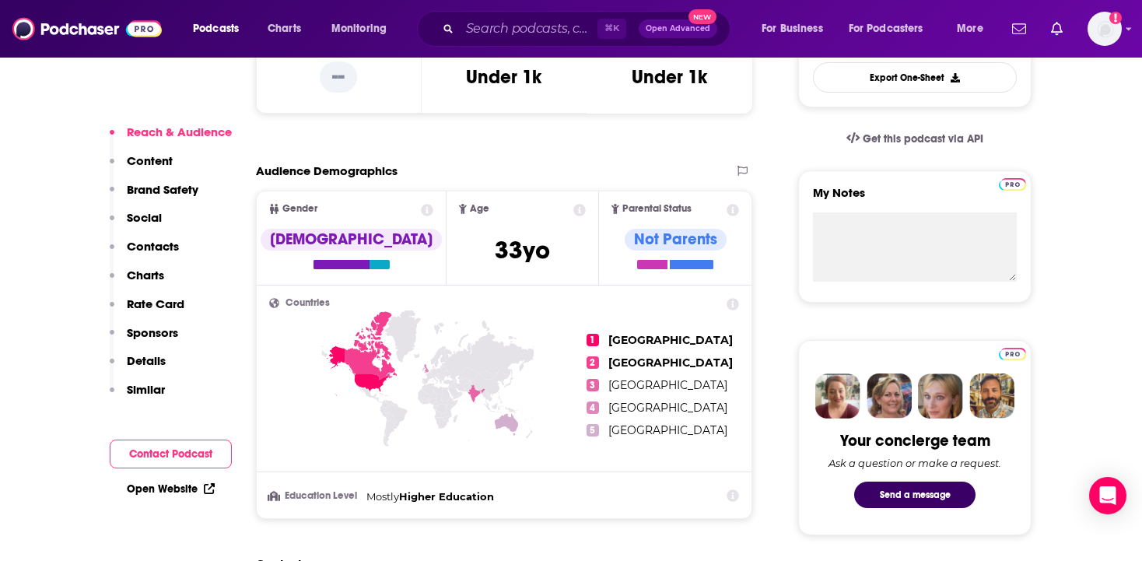
click at [165, 491] on link "Open Website" at bounding box center [171, 488] width 88 height 13
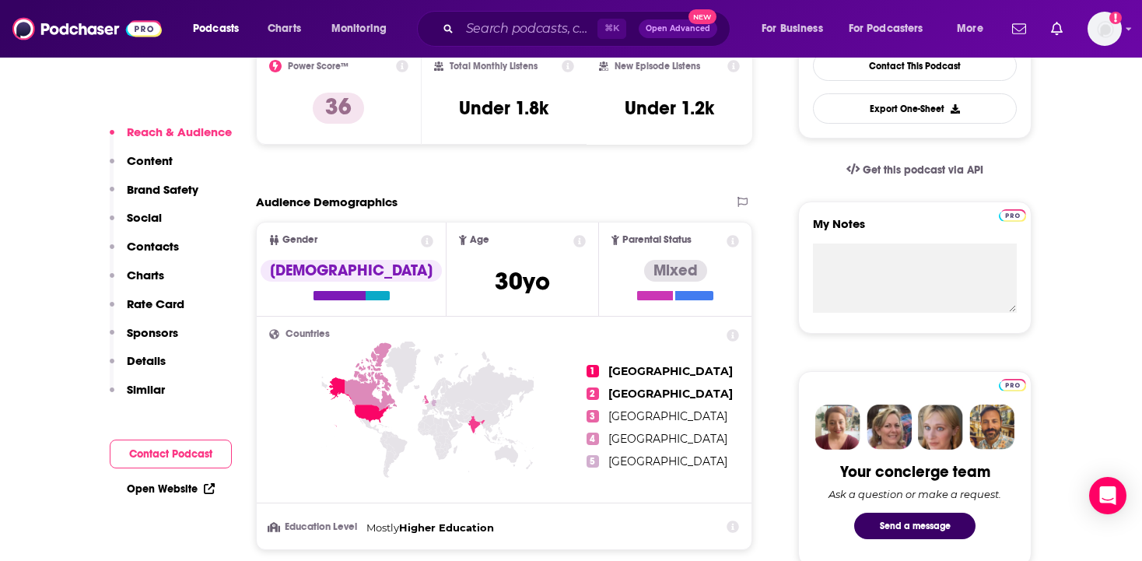
scroll to position [510, 0]
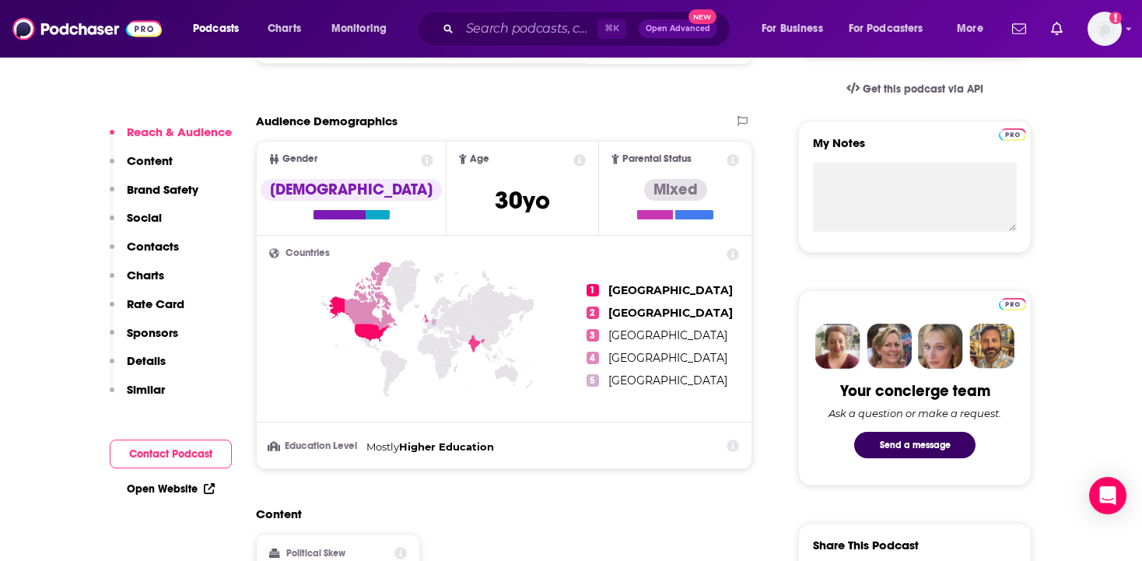
click at [157, 489] on link "Open Website" at bounding box center [171, 488] width 88 height 13
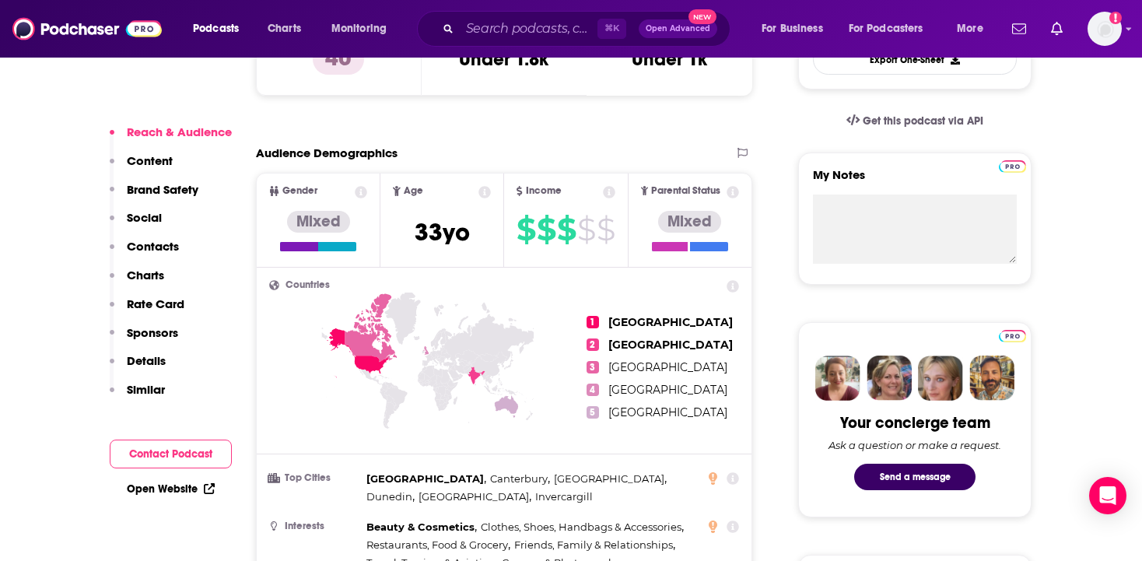
scroll to position [498, 0]
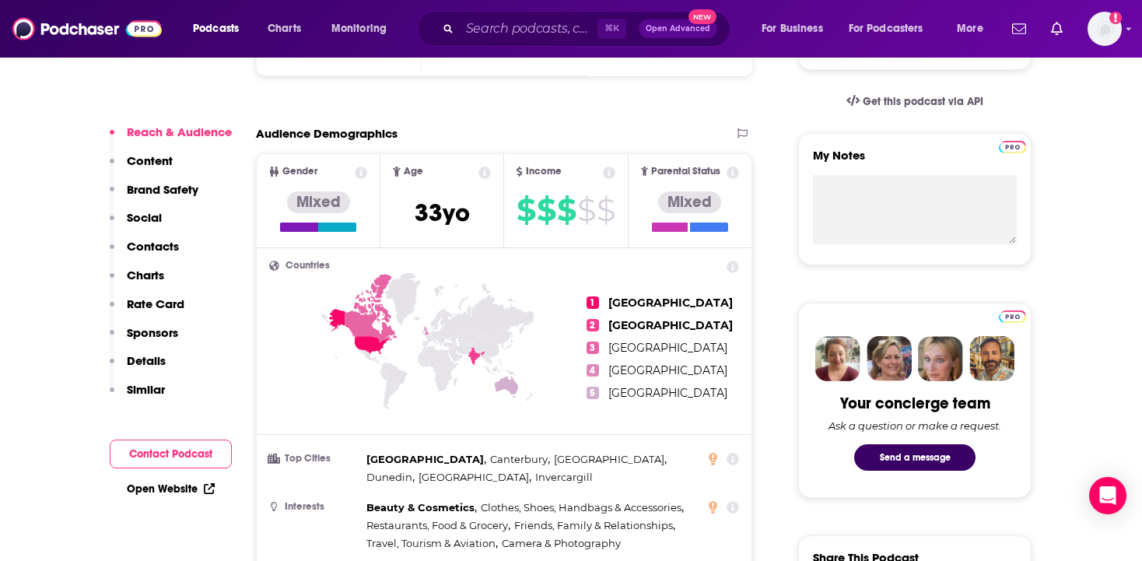
click at [157, 490] on link "Open Website" at bounding box center [171, 488] width 88 height 13
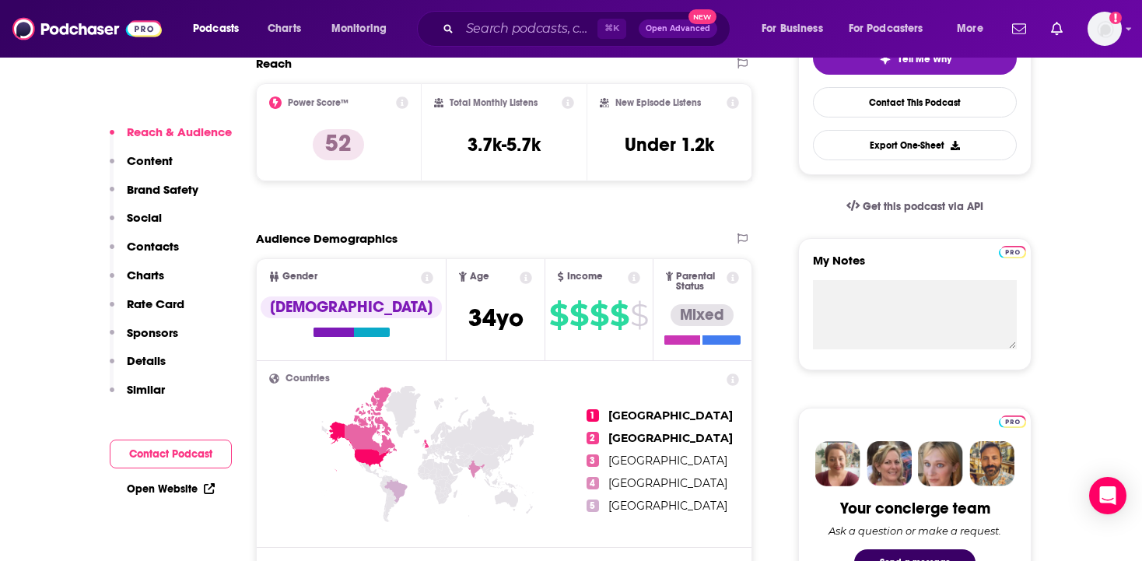
scroll to position [398, 0]
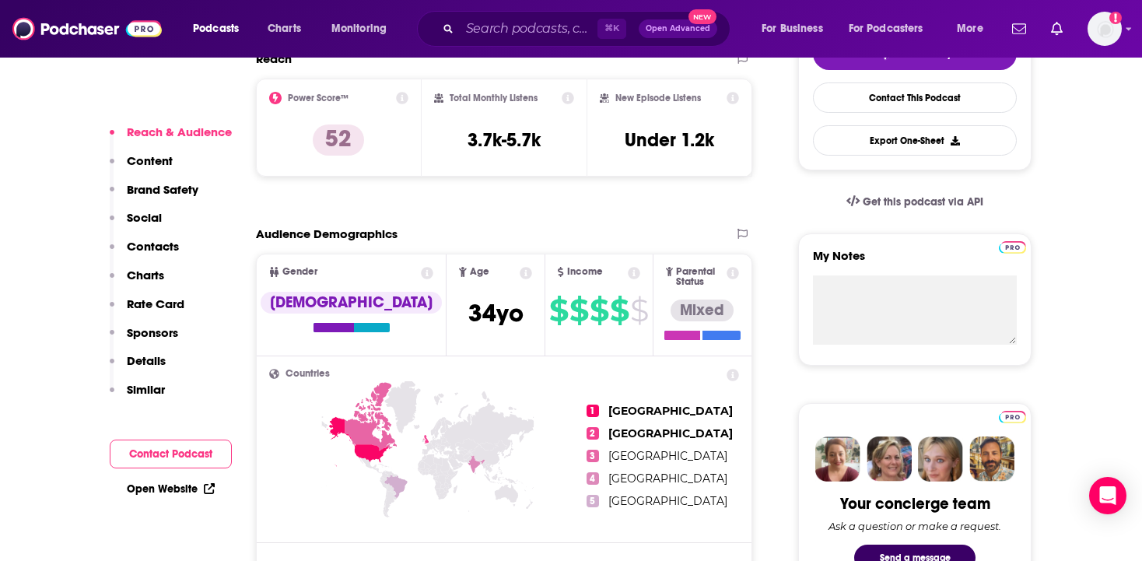
click at [155, 487] on link "Open Website" at bounding box center [171, 488] width 88 height 13
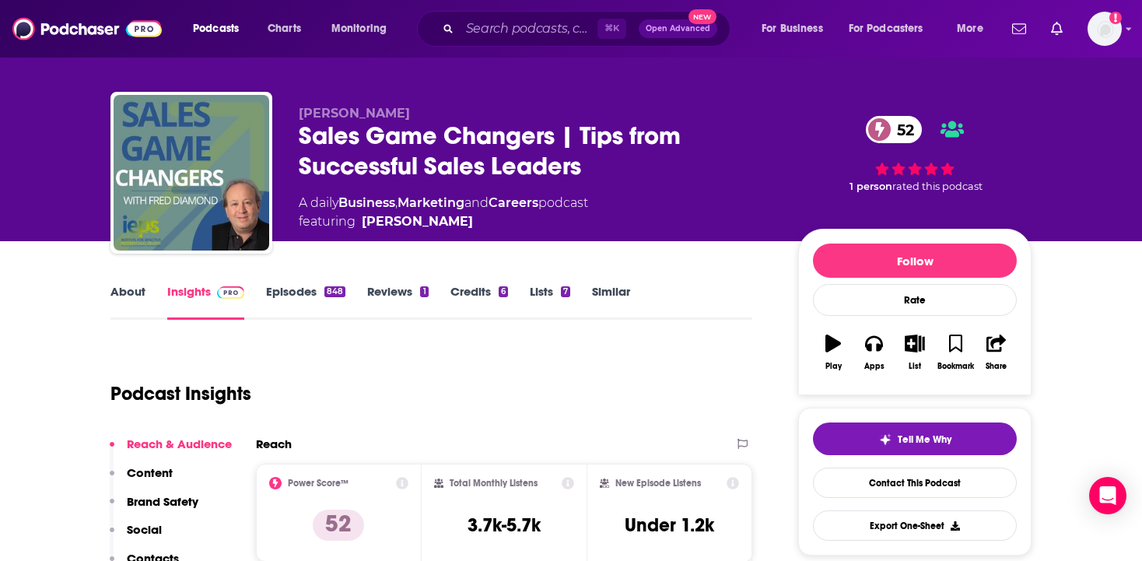
scroll to position [10, 0]
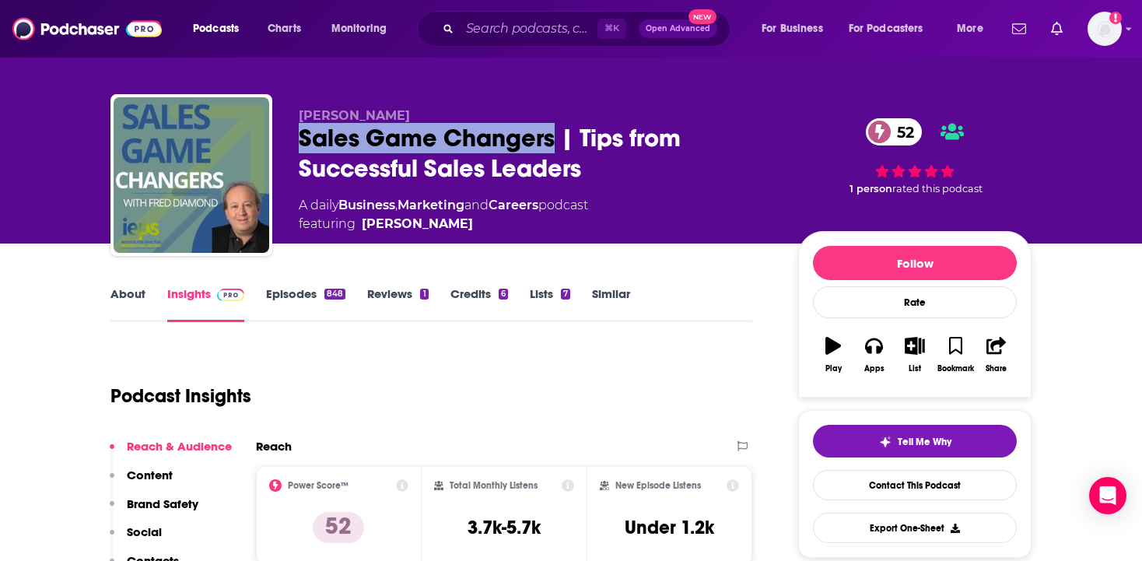
drag, startPoint x: 301, startPoint y: 137, endPoint x: 558, endPoint y: 144, distance: 256.8
click at [558, 144] on div "Sales Game Changers | Tips from Successful Sales Leaders 52" at bounding box center [536, 153] width 475 height 61
copy h2 "Sales Game Changers"
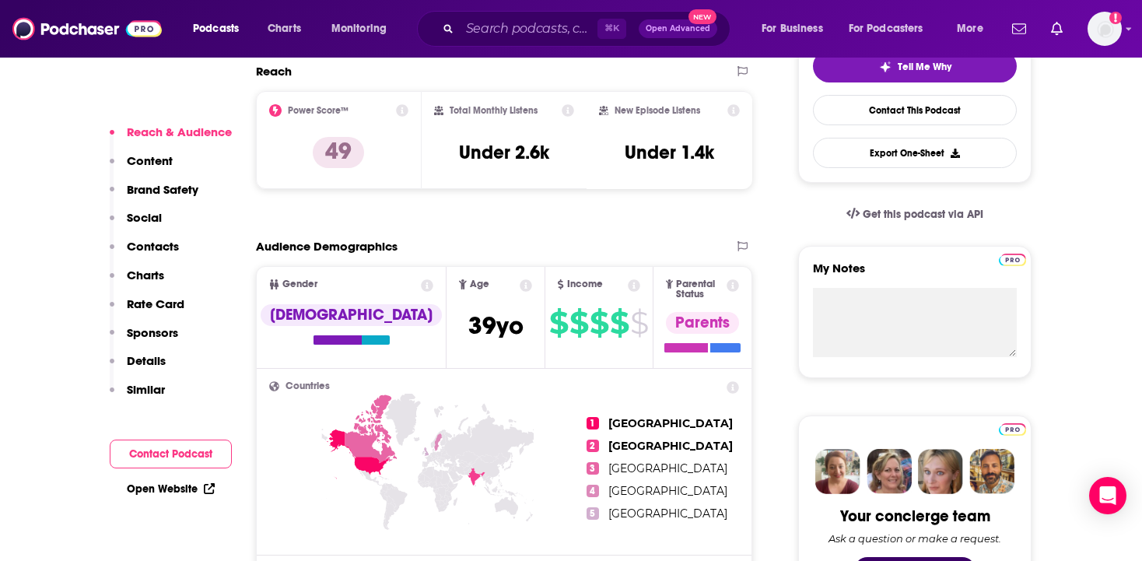
scroll to position [407, 0]
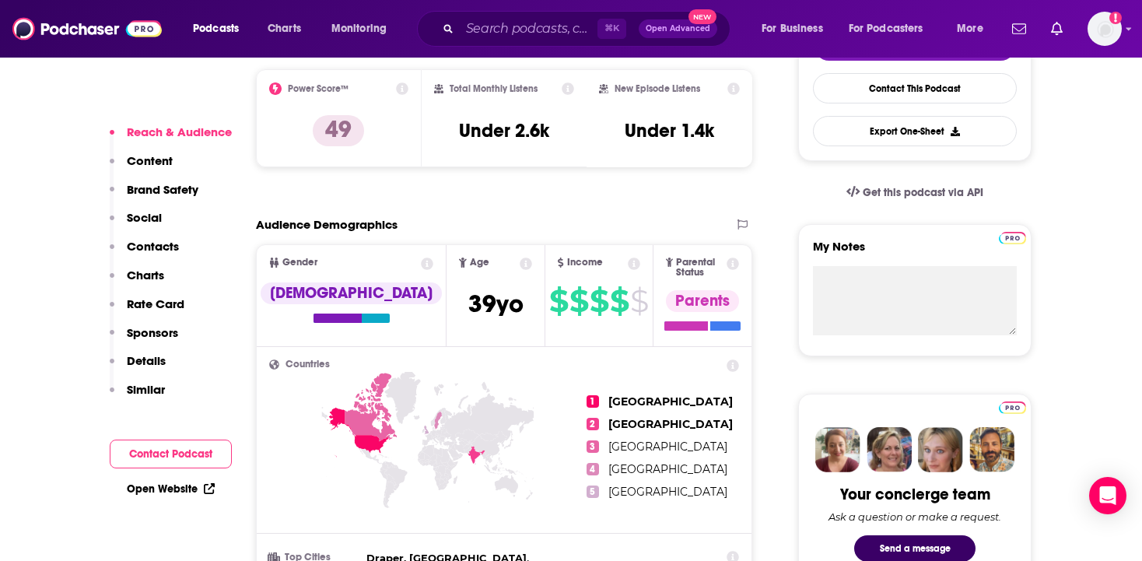
click at [174, 483] on link "Open Website" at bounding box center [171, 488] width 88 height 13
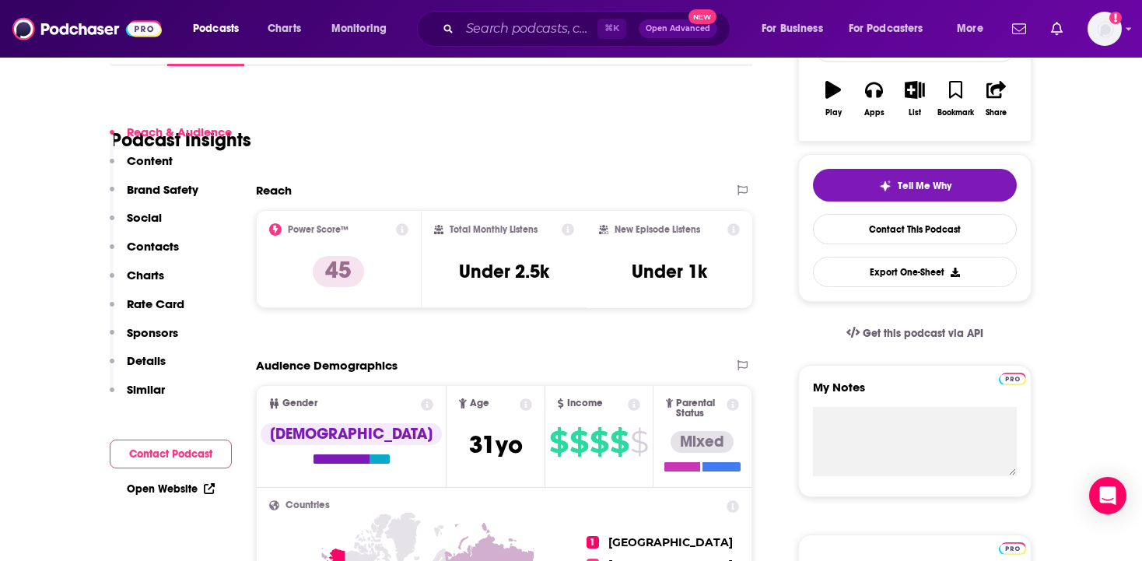
scroll to position [331, 0]
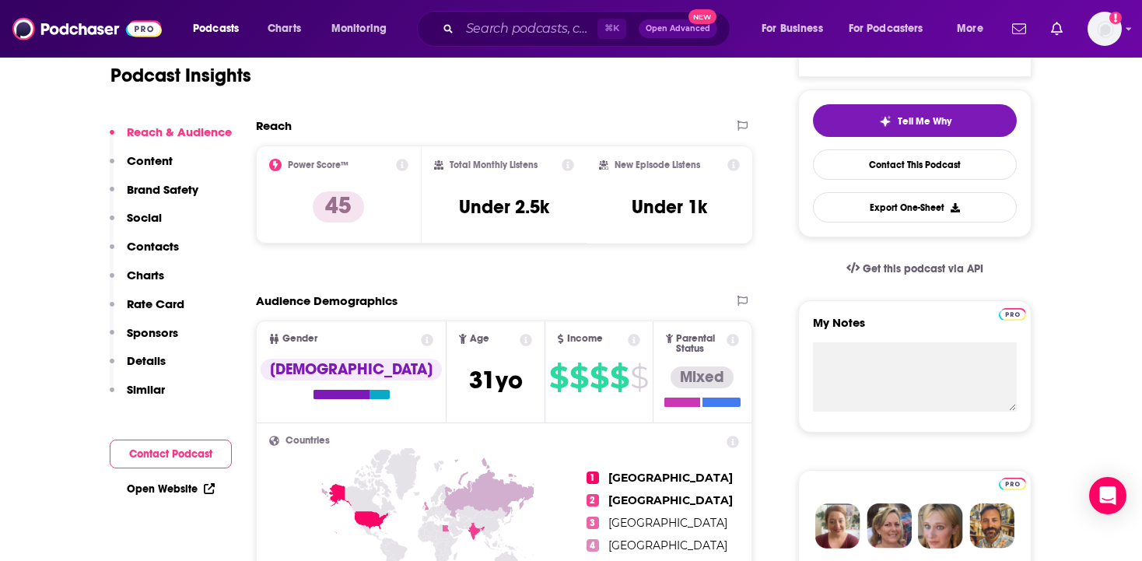
click at [154, 492] on link "Open Website" at bounding box center [171, 488] width 88 height 13
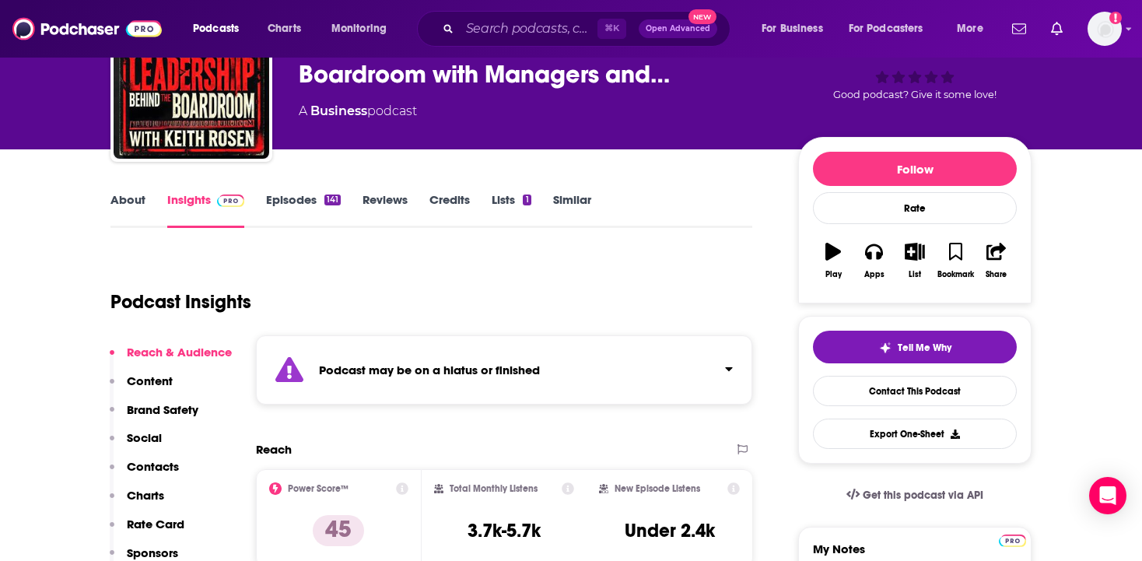
scroll to position [154, 0]
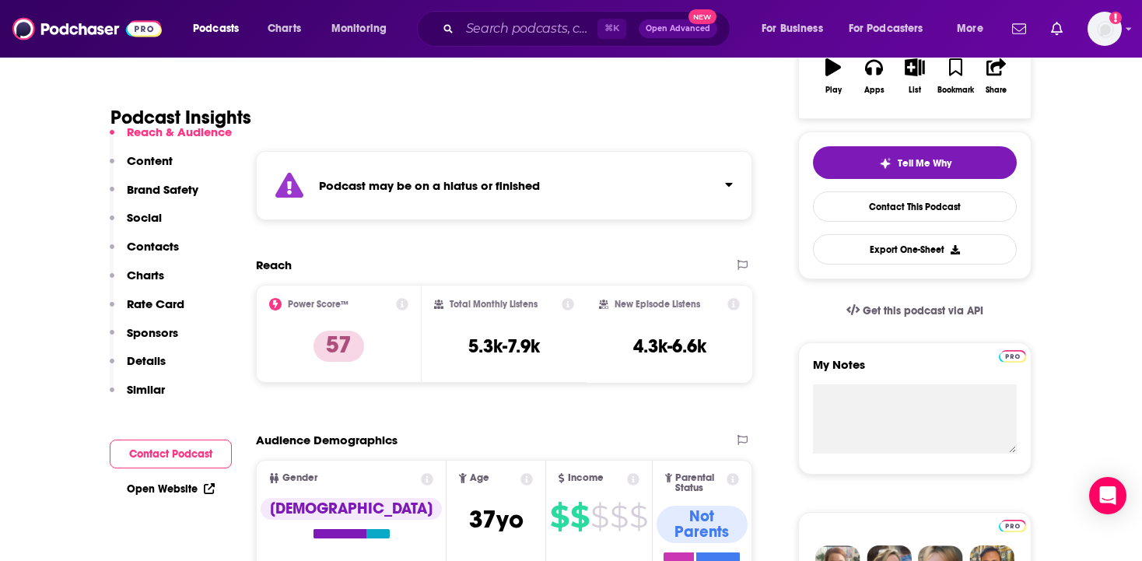
scroll to position [352, 0]
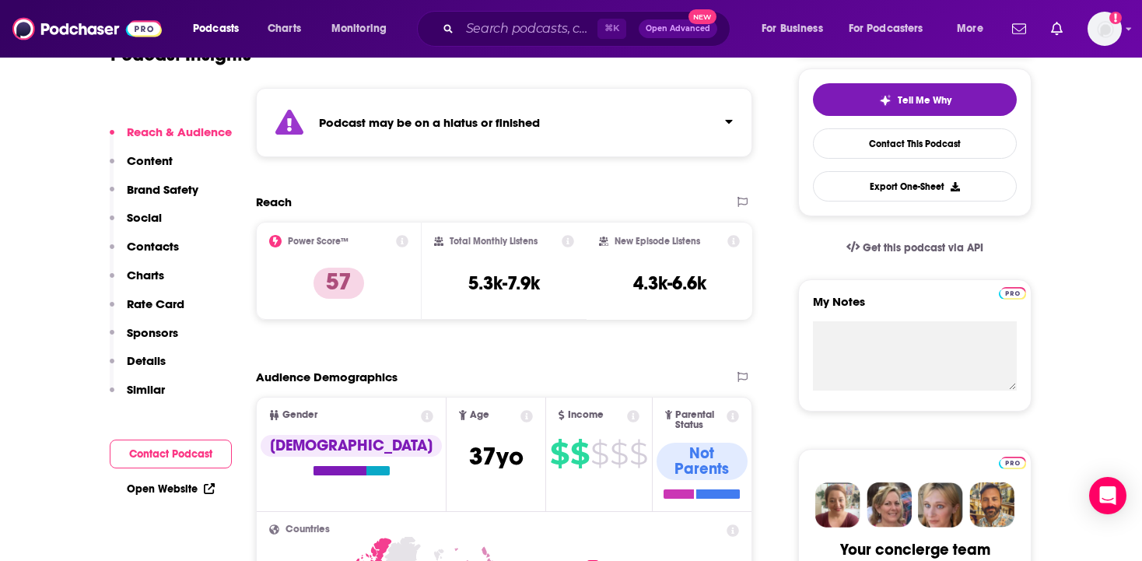
click at [165, 489] on link "Open Website" at bounding box center [171, 488] width 88 height 13
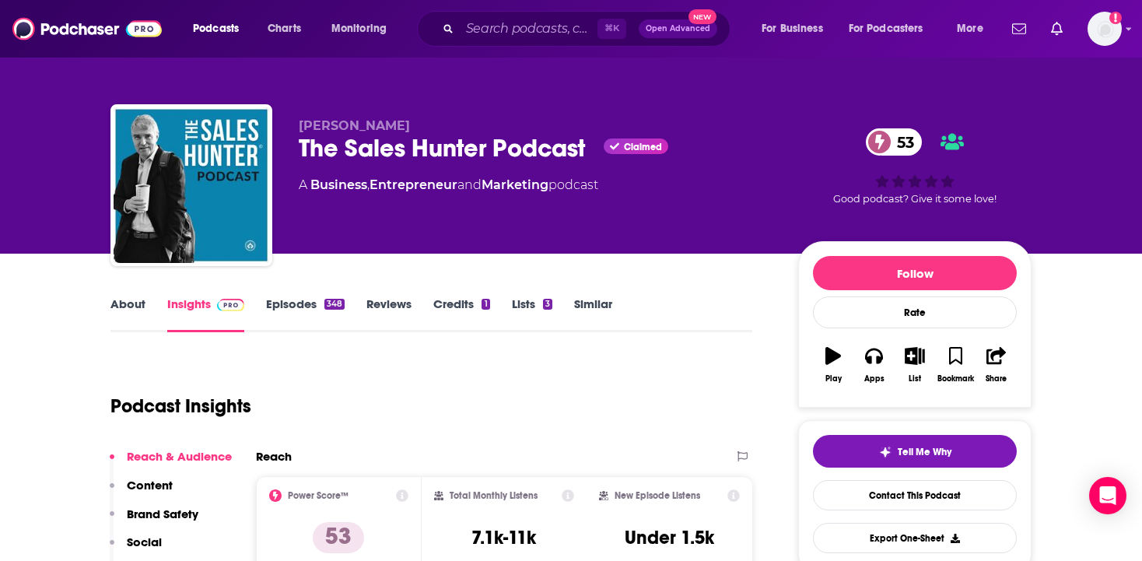
scroll to position [373, 0]
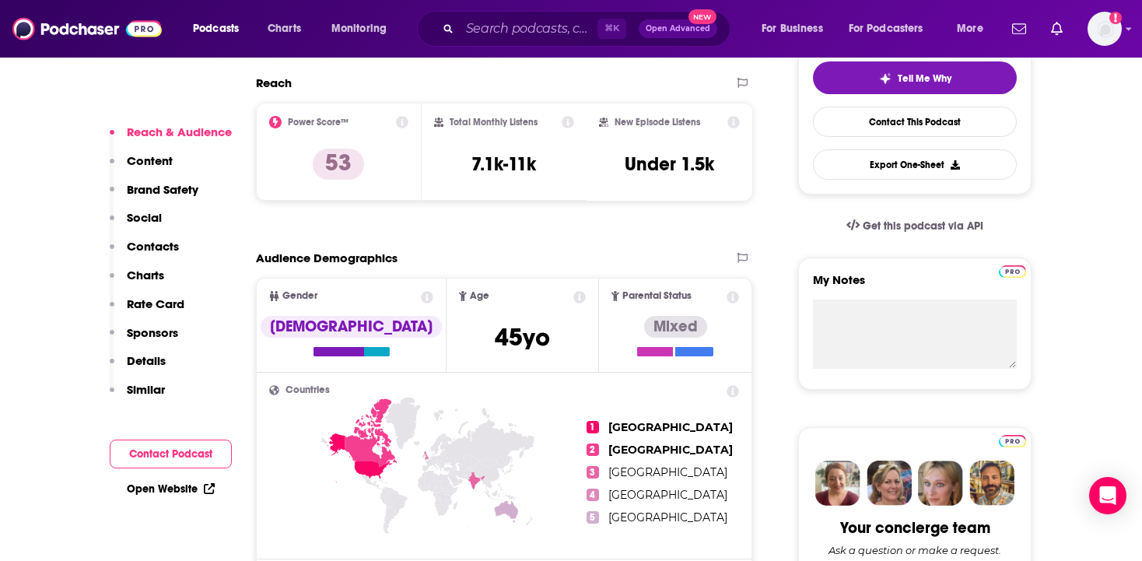
click at [144, 488] on link "Open Website" at bounding box center [171, 488] width 88 height 13
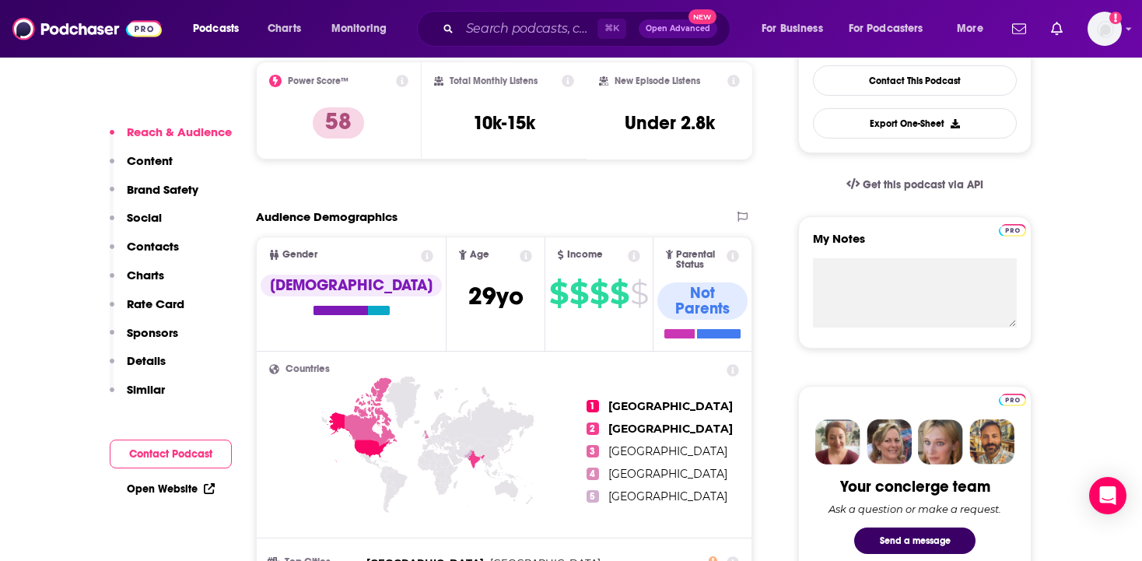
scroll to position [453, 0]
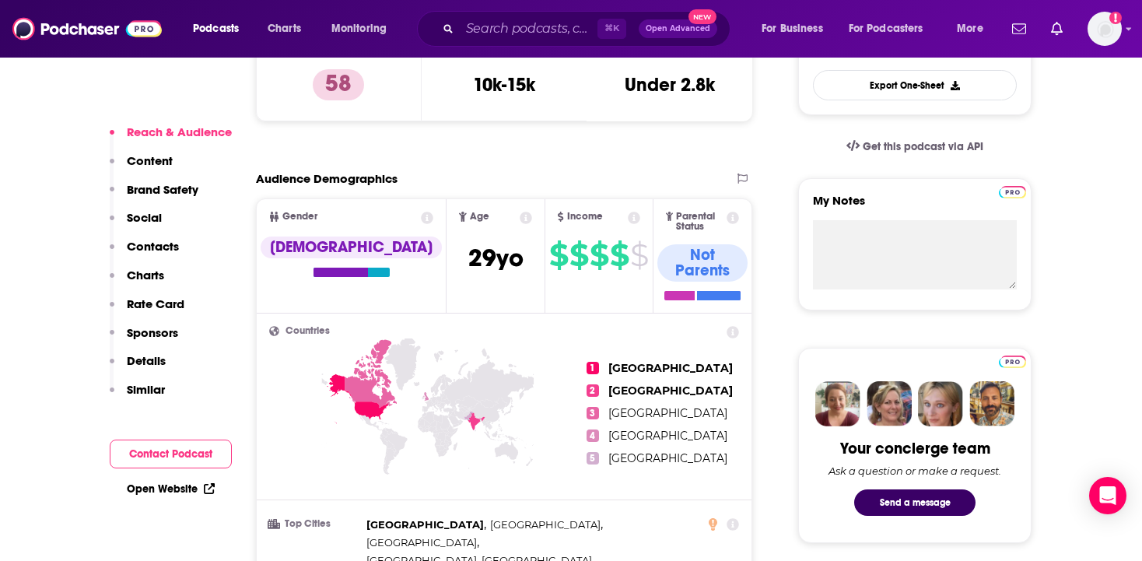
click at [156, 490] on link "Open Website" at bounding box center [171, 488] width 88 height 13
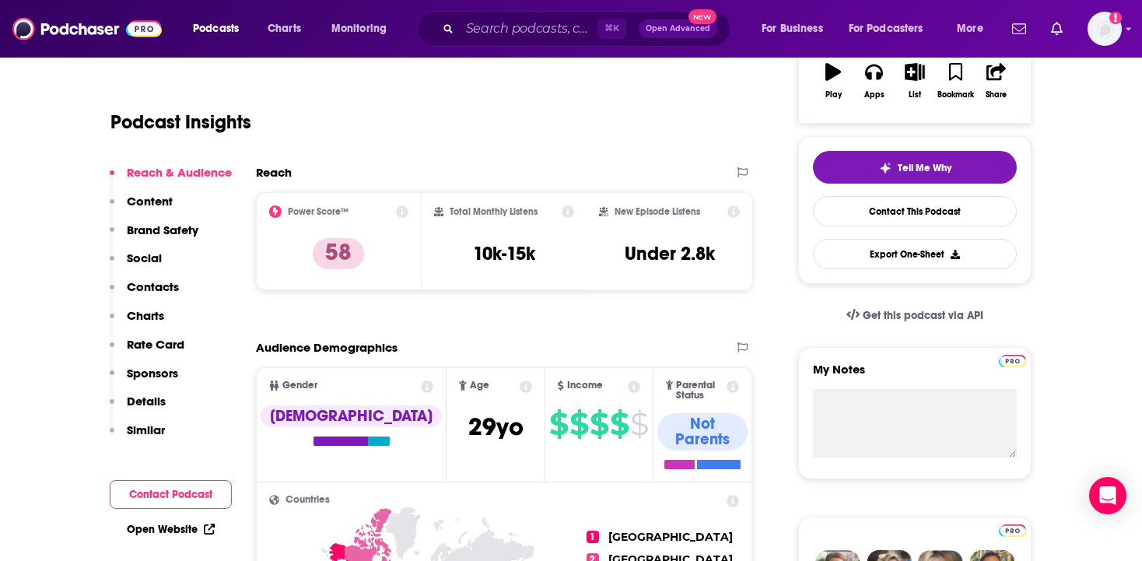
scroll to position [0, 0]
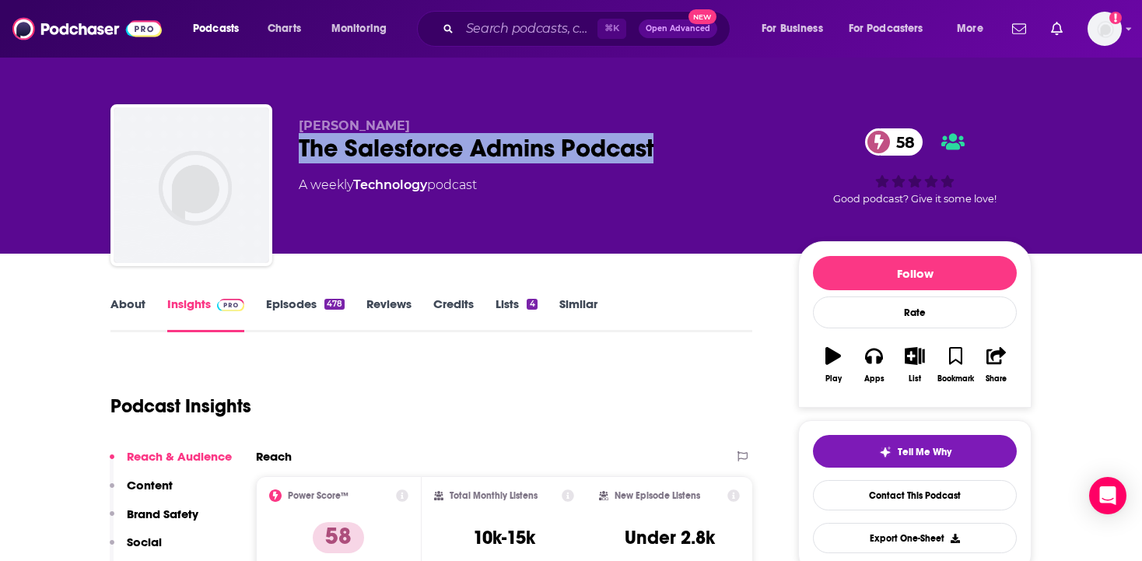
drag, startPoint x: 656, startPoint y: 150, endPoint x: 304, endPoint y: 160, distance: 351.8
click at [304, 160] on div "The Salesforce Admins Podcast 58" at bounding box center [536, 148] width 475 height 30
copy h2 "The Salesforce Admins Podcast"
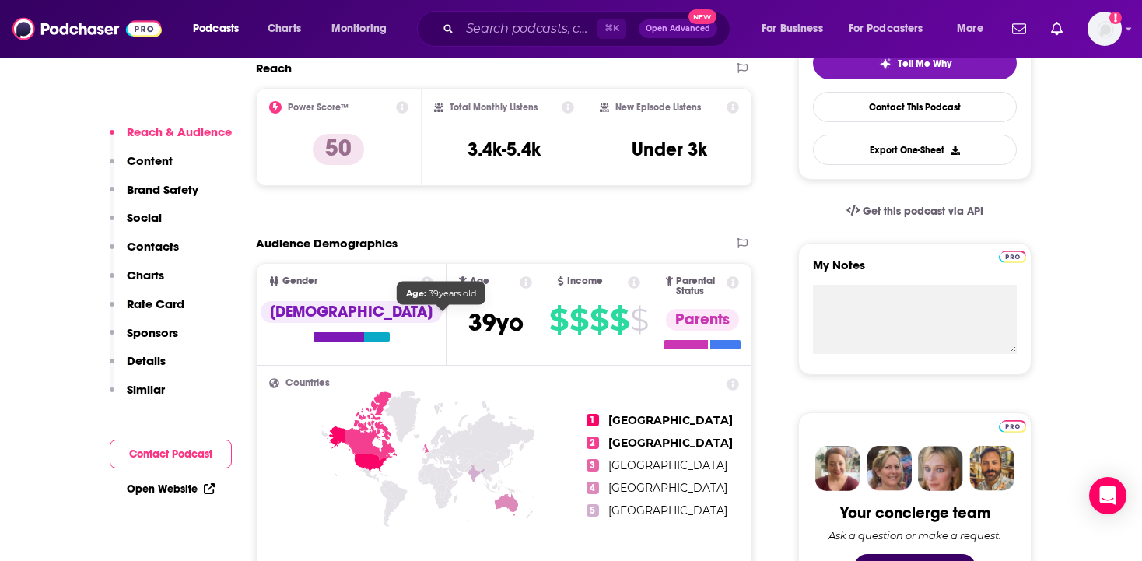
scroll to position [403, 0]
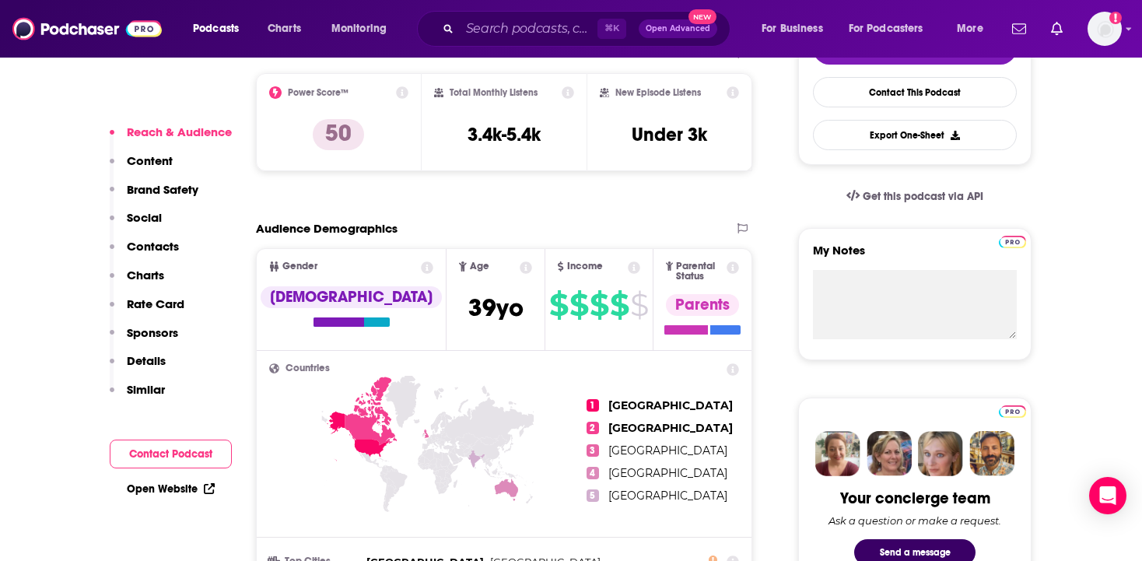
click at [150, 493] on link "Open Website" at bounding box center [171, 488] width 88 height 13
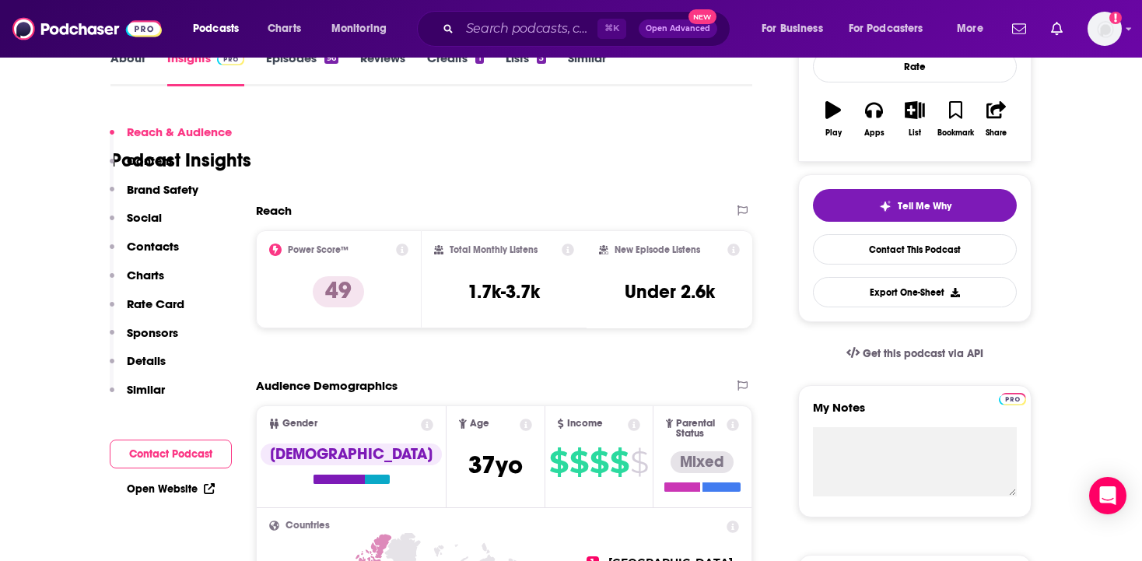
scroll to position [412, 0]
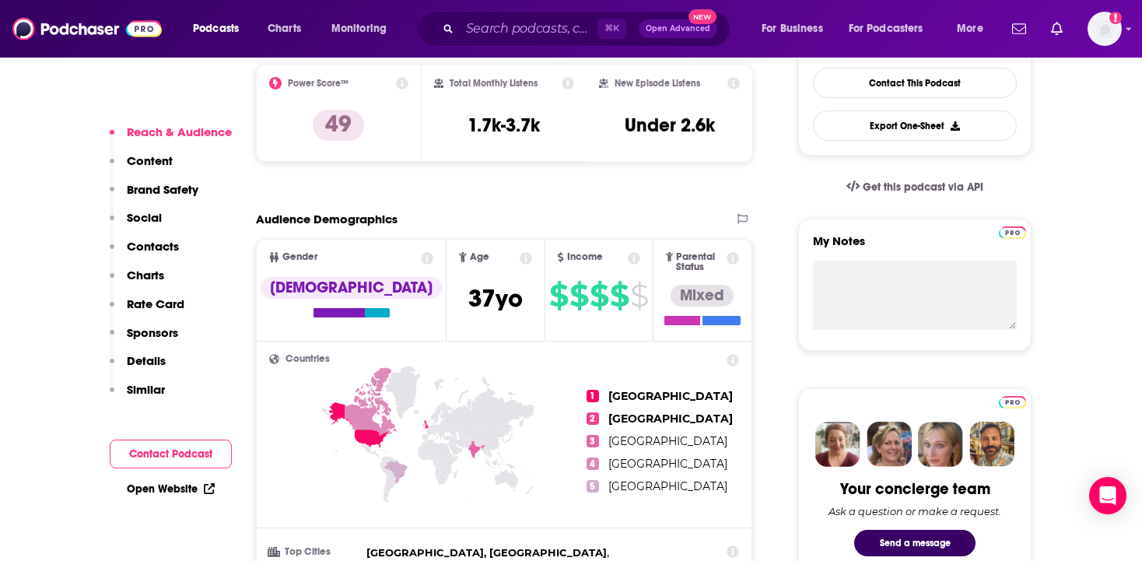
click at [160, 491] on link "Open Website" at bounding box center [171, 488] width 88 height 13
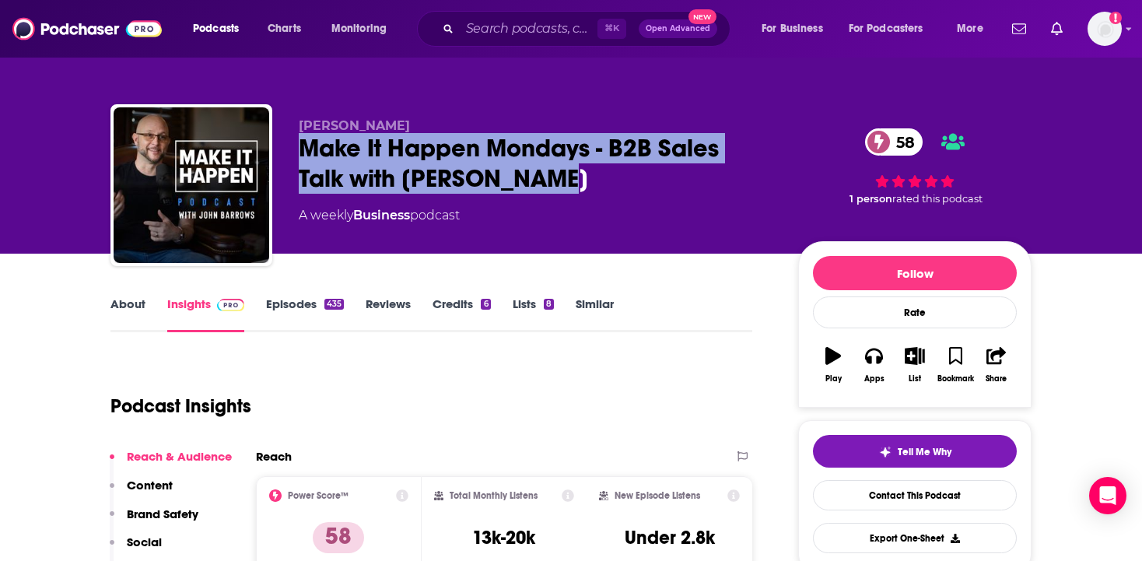
drag, startPoint x: 300, startPoint y: 146, endPoint x: 583, endPoint y: 180, distance: 285.9
click at [583, 180] on div "Make It Happen Mondays - B2B Sales Talk with [PERSON_NAME] 58" at bounding box center [536, 163] width 475 height 61
copy h2 "Make It Happen Mondays - B2B Sales Talk with [PERSON_NAME]"
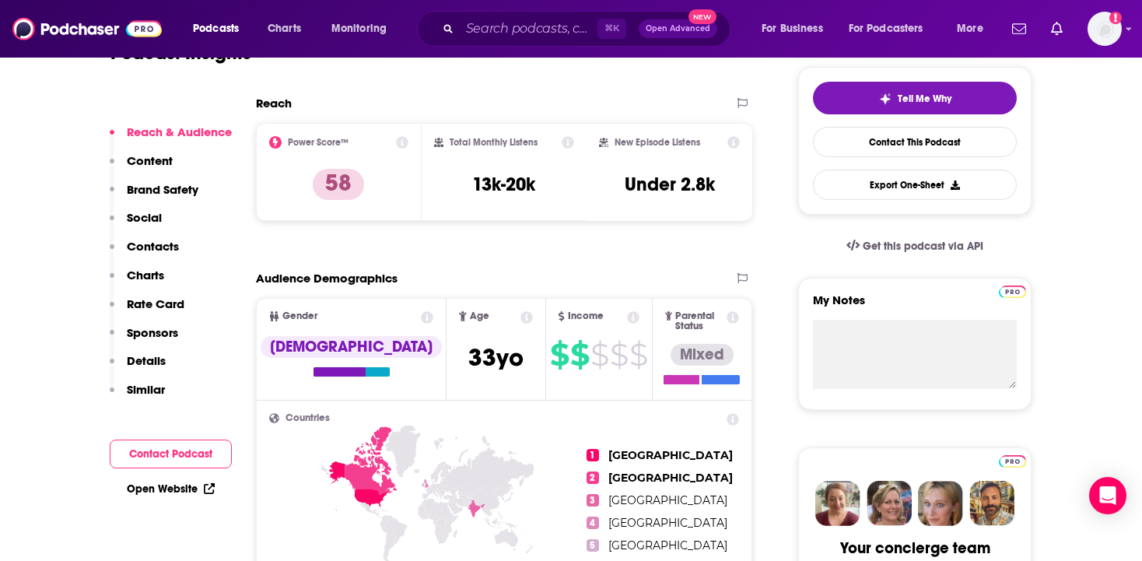
scroll to position [376, 0]
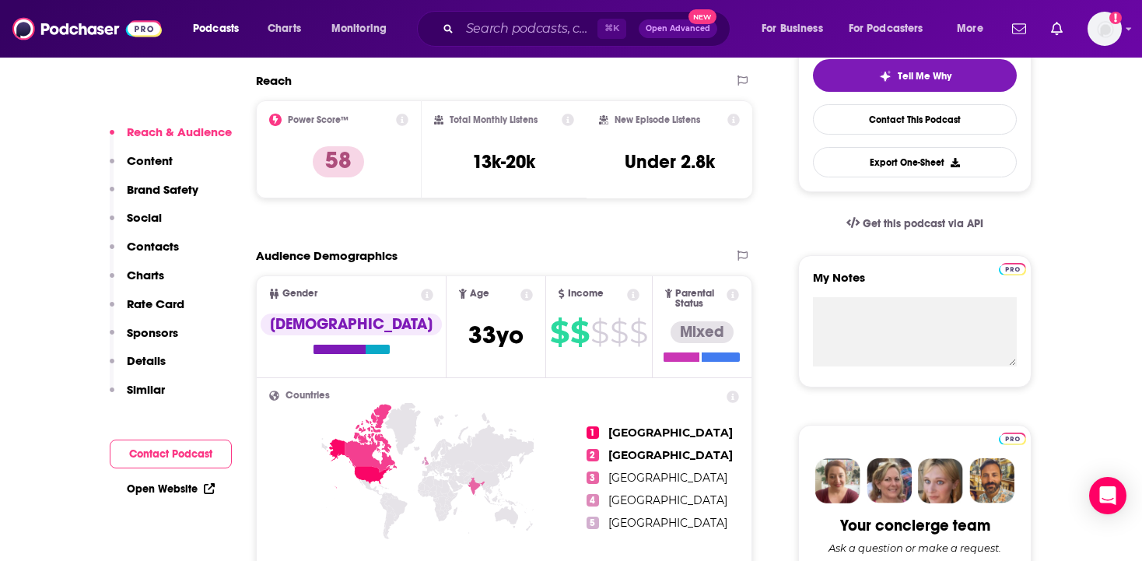
click at [180, 486] on link "Open Website" at bounding box center [171, 488] width 88 height 13
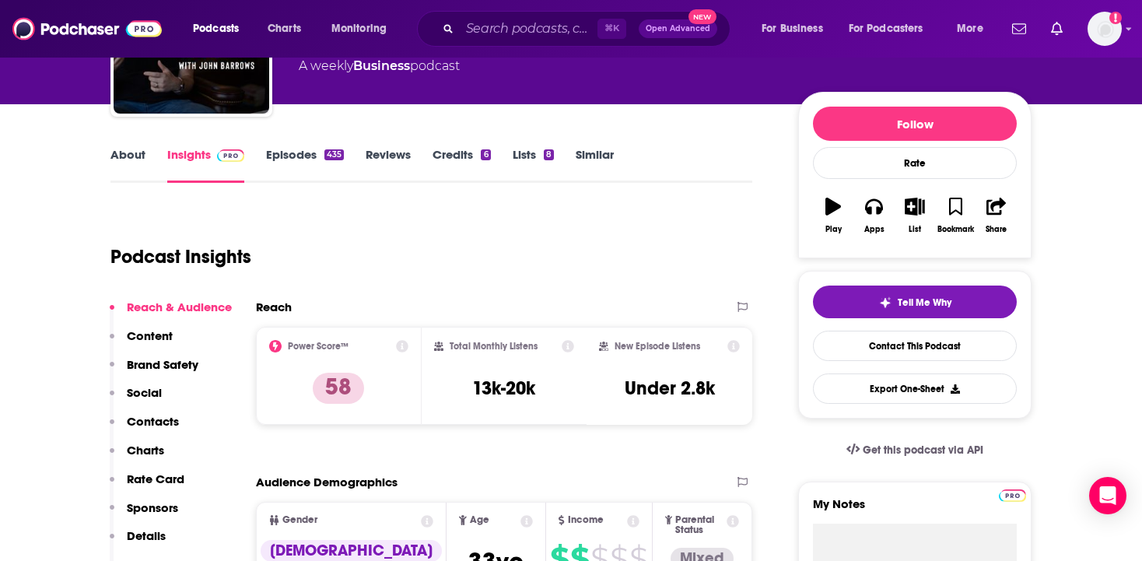
scroll to position [0, 0]
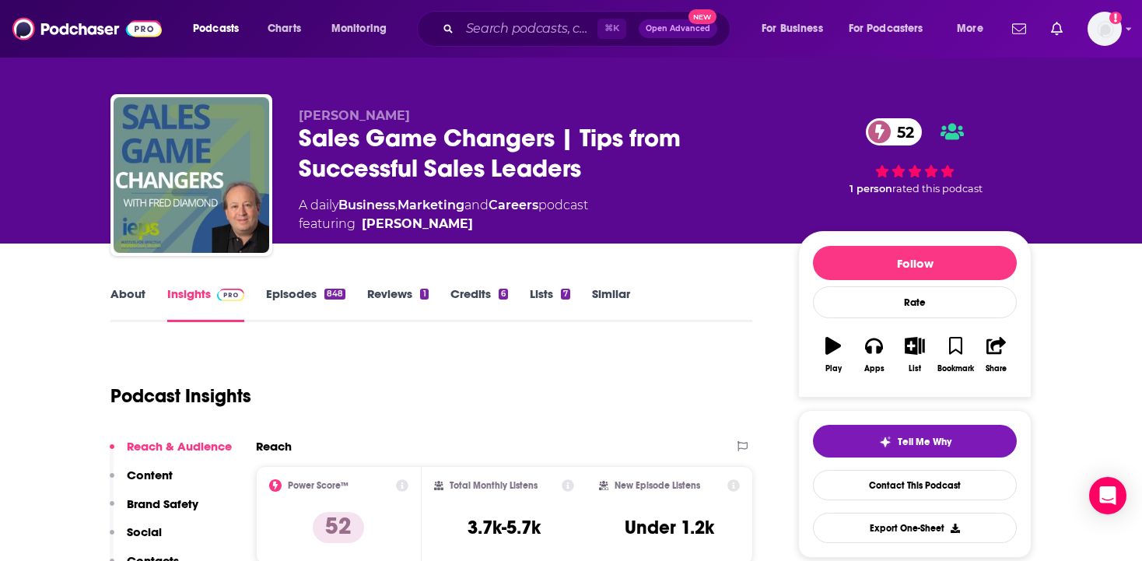
click at [650, 175] on div "Sales Game Changers | Tips from Successful Sales Leaders 52" at bounding box center [536, 153] width 475 height 61
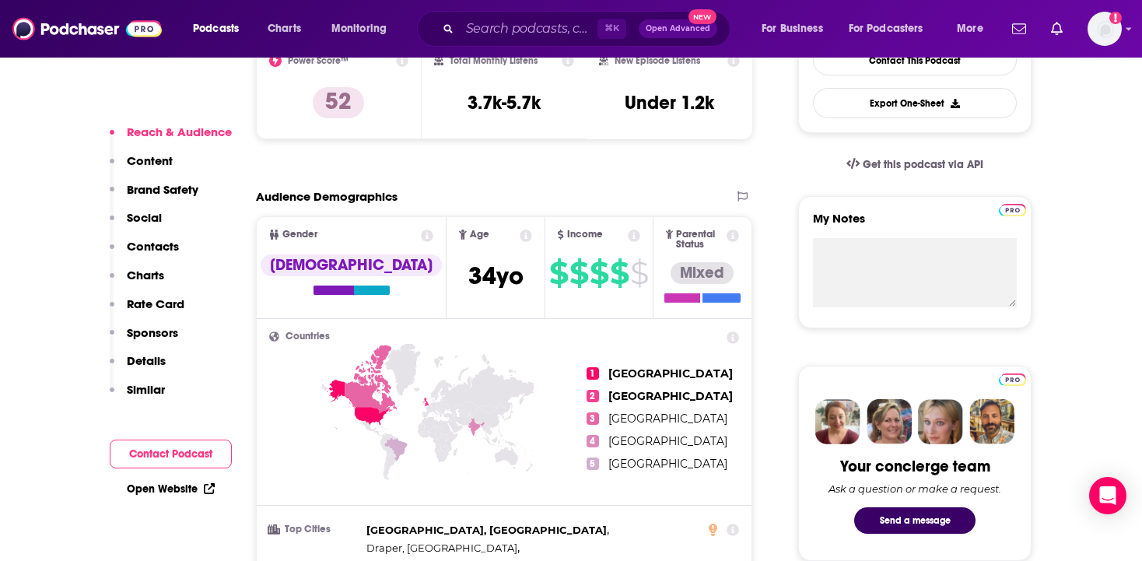
scroll to position [436, 0]
click at [173, 485] on link "Open Website" at bounding box center [171, 488] width 88 height 13
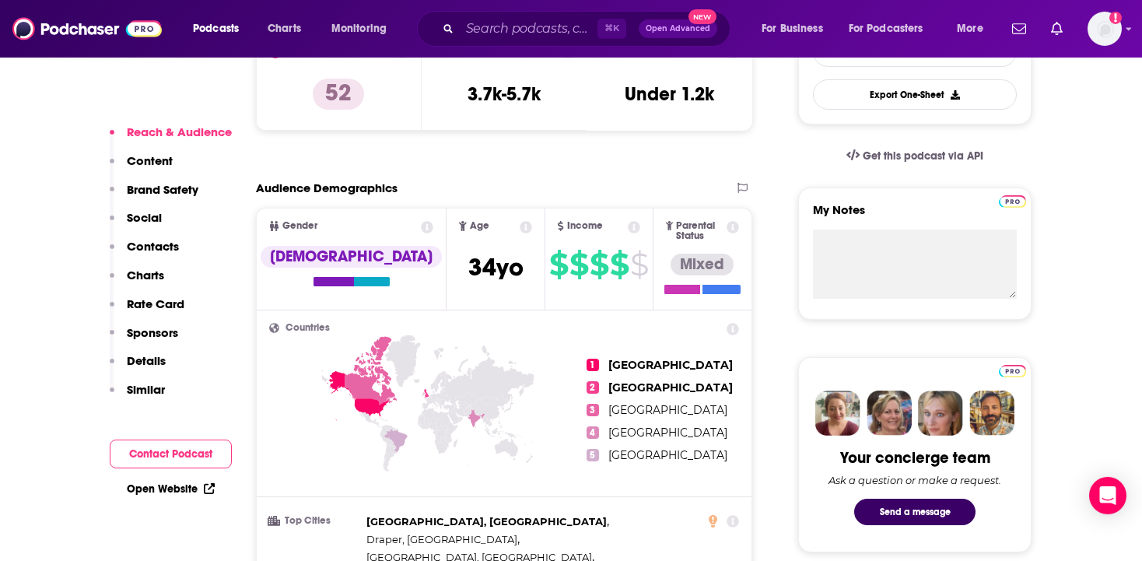
scroll to position [467, 0]
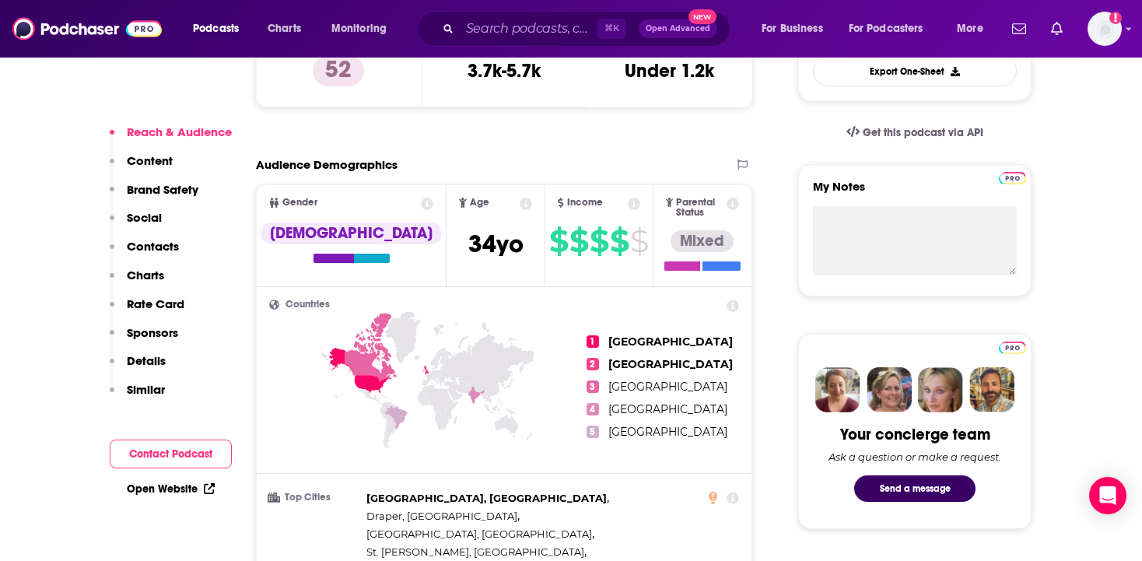
click at [159, 491] on link "Open Website" at bounding box center [171, 488] width 88 height 13
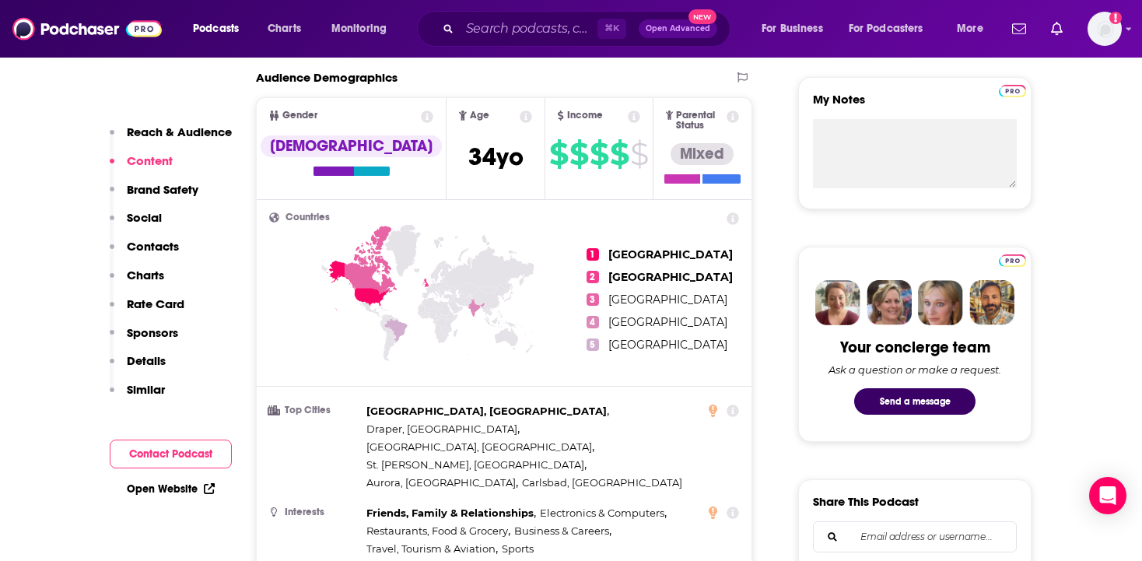
scroll to position [0, 0]
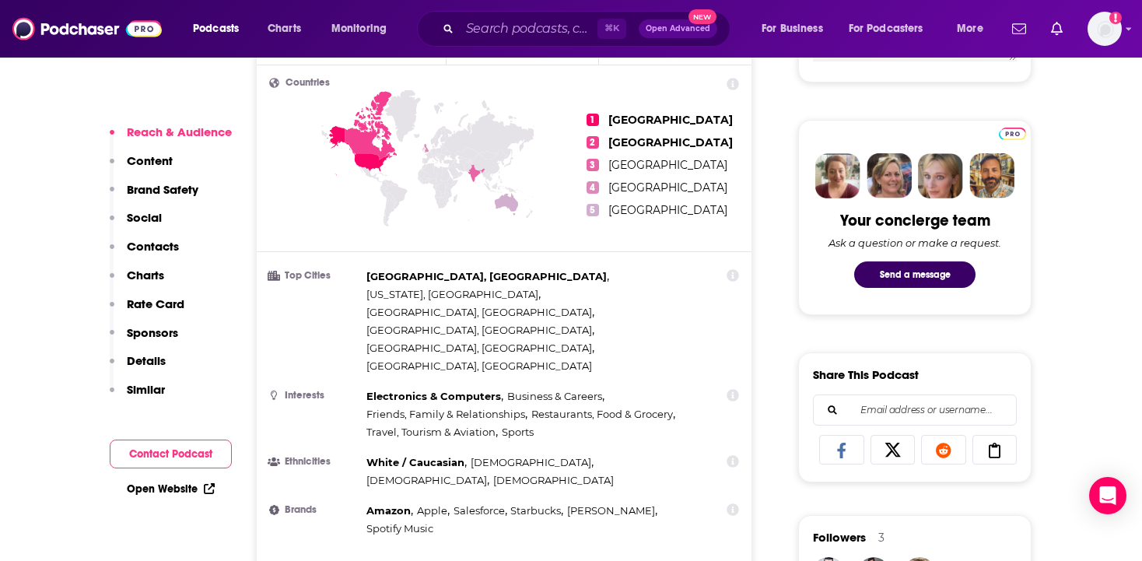
scroll to position [702, 0]
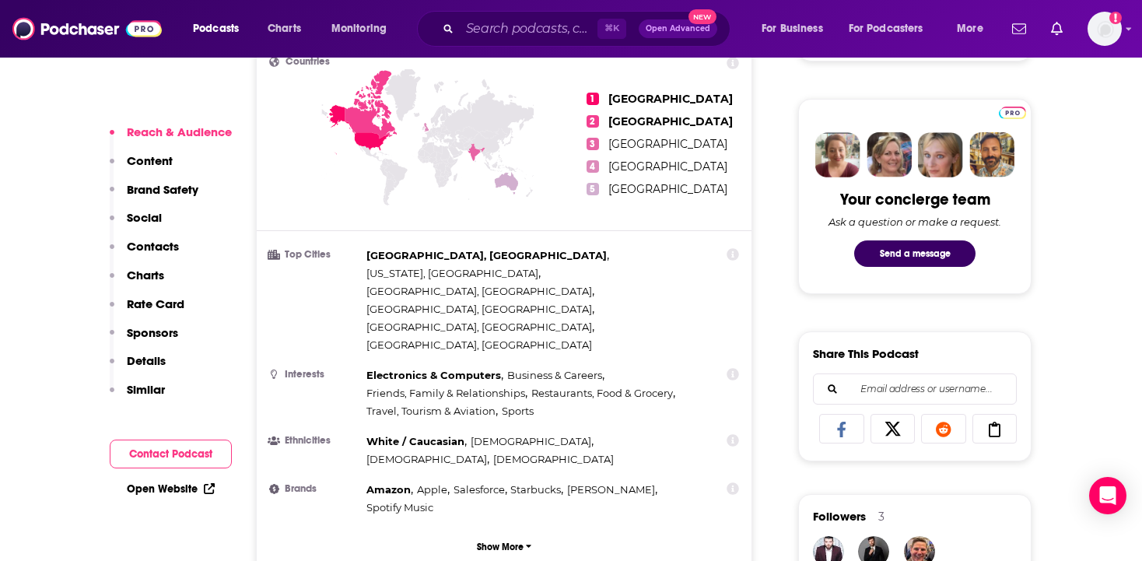
click at [177, 485] on link "Open Website" at bounding box center [171, 488] width 88 height 13
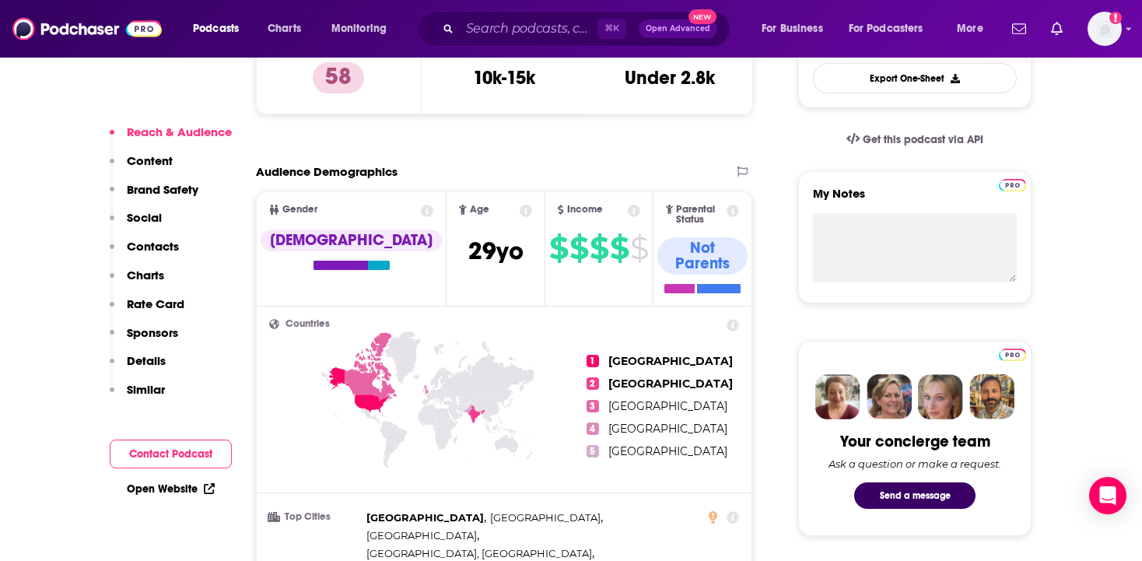
scroll to position [474, 0]
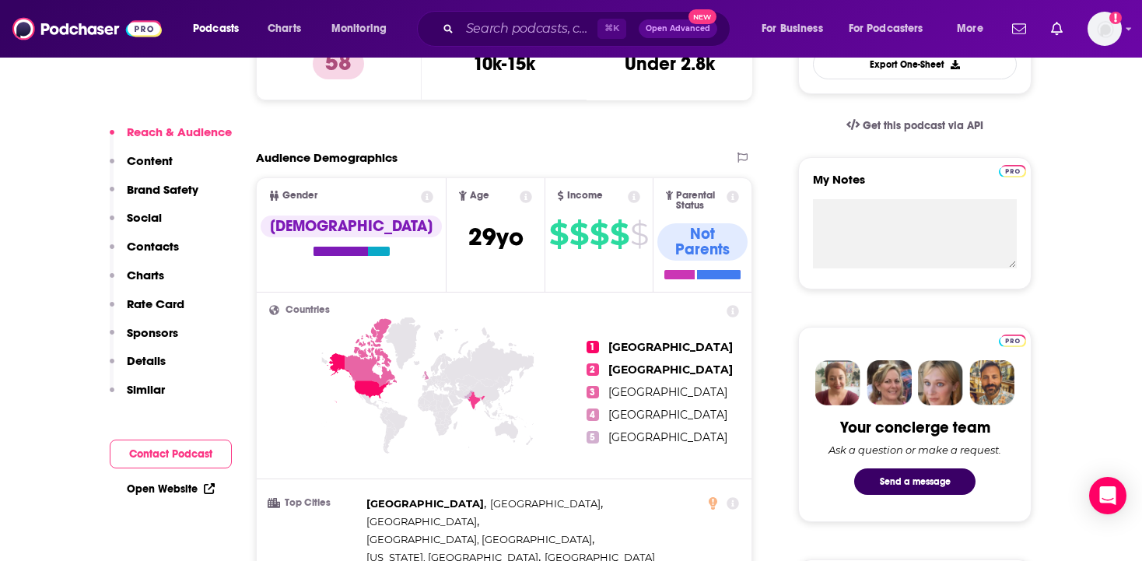
click at [168, 486] on link "Open Website" at bounding box center [171, 488] width 88 height 13
